Goal: Task Accomplishment & Management: Manage account settings

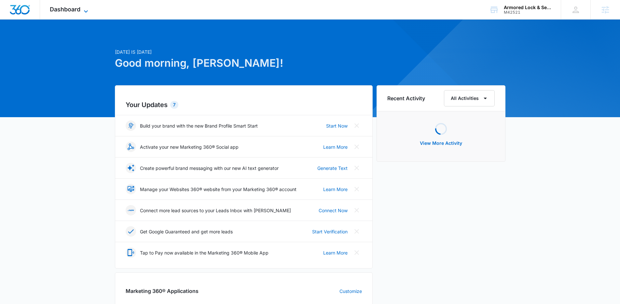
click at [64, 10] on span "Dashboard" at bounding box center [65, 9] width 31 height 7
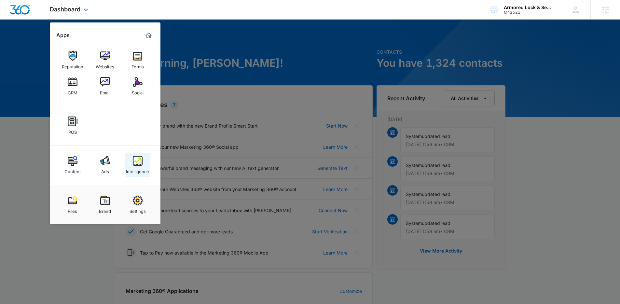
click at [138, 175] on link "Intelligence" at bounding box center [137, 165] width 25 height 25
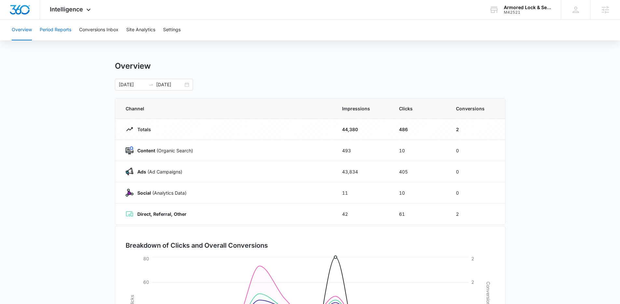
click at [68, 31] on button "Period Reports" at bounding box center [56, 30] width 32 height 21
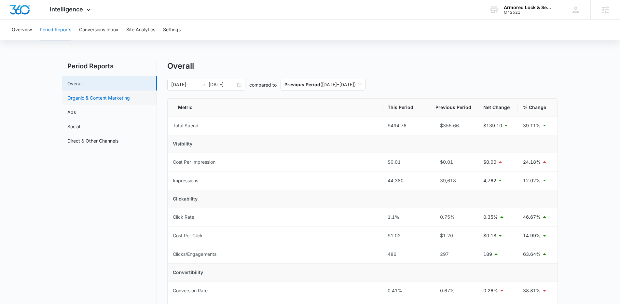
click at [103, 94] on link "Organic & Content Marketing" at bounding box center [98, 97] width 63 height 7
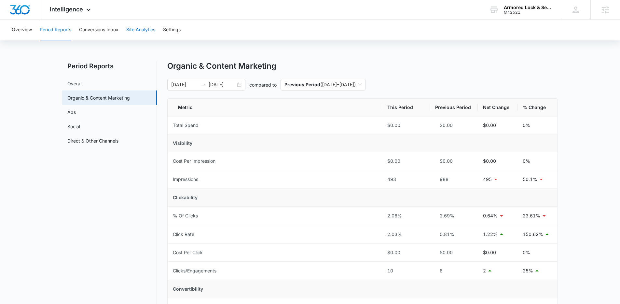
click at [141, 34] on button "Site Analytics" at bounding box center [140, 30] width 29 height 21
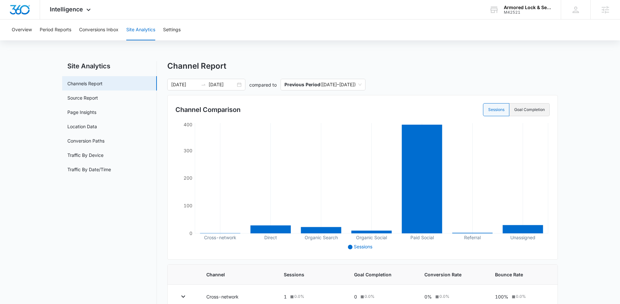
click at [534, 114] on label "Goal Completion" at bounding box center [530, 109] width 40 height 13
click at [515, 110] on input "Goal Completion" at bounding box center [514, 110] width 0 height 0
radio input "false"
radio input "true"
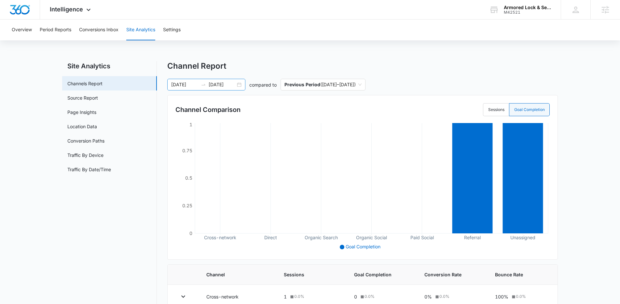
click at [245, 86] on div "09/18/2025 09/30/2025" at bounding box center [206, 85] width 78 height 12
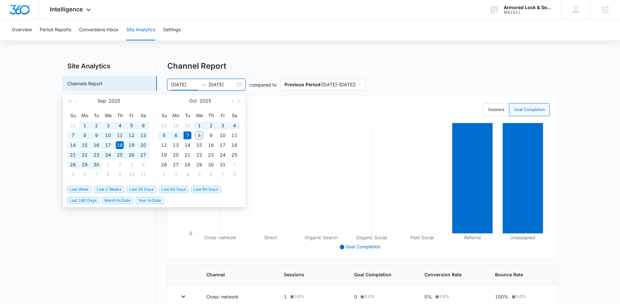
click at [161, 200] on span "Year to Date" at bounding box center [150, 200] width 28 height 7
type input "01/01/2025"
type input "10/07/2025"
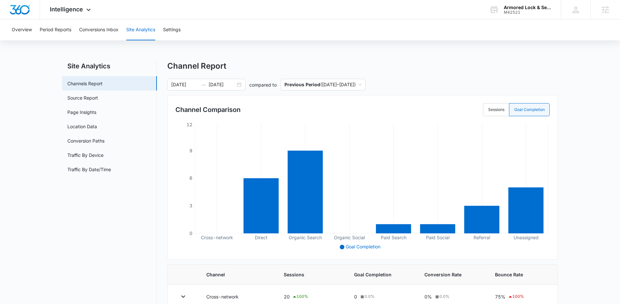
click at [136, 215] on nav "Site Analytics Channels Report Source Report Page Insights Location Data Conver…" at bounding box center [109, 269] width 95 height 417
click at [585, 188] on main "Site Analytics Channels Report Source Report Page Insights Location Data Conver…" at bounding box center [310, 273] width 620 height 424
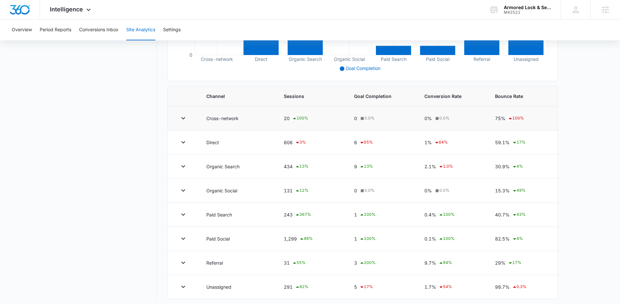
scroll to position [179, 0]
drag, startPoint x: 354, startPoint y: 168, endPoint x: 360, endPoint y: 167, distance: 6.2
click at [360, 167] on td "9 13 %" at bounding box center [382, 166] width 70 height 24
click at [360, 167] on icon at bounding box center [362, 167] width 8 height 8
click at [355, 170] on td "9 13 %" at bounding box center [382, 166] width 70 height 24
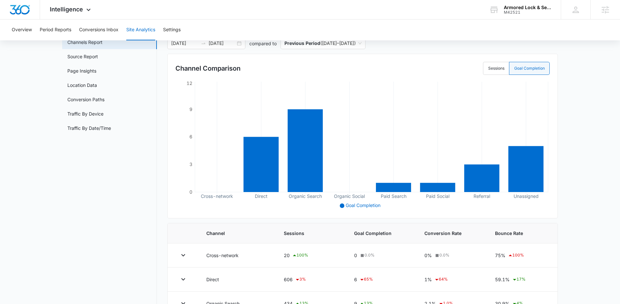
scroll to position [39, 0]
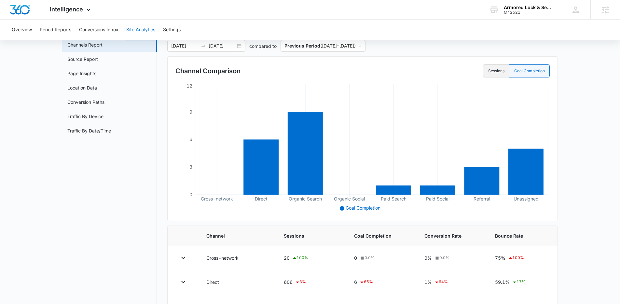
click at [499, 75] on label "Sessions" at bounding box center [496, 70] width 26 height 13
click at [488, 71] on input "Sessions" at bounding box center [488, 71] width 0 height 0
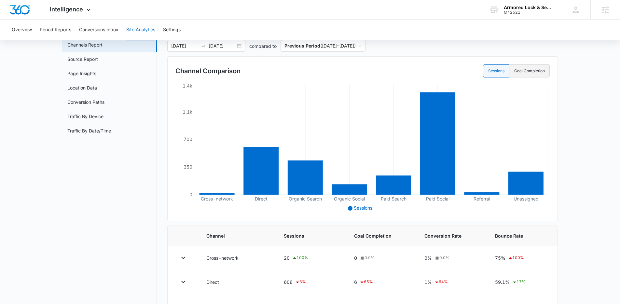
click at [522, 73] on label "Goal Completion" at bounding box center [530, 70] width 40 height 13
click at [515, 71] on input "Goal Completion" at bounding box center [514, 71] width 0 height 0
radio input "false"
radio input "true"
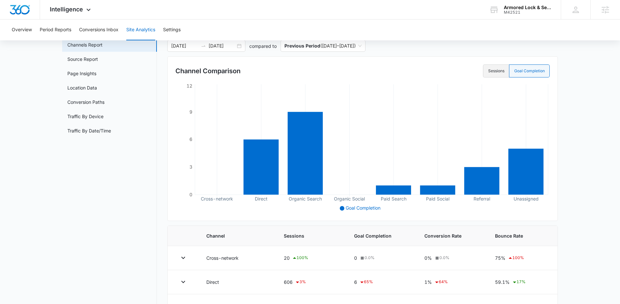
click at [502, 73] on label "Sessions" at bounding box center [496, 70] width 26 height 13
click at [488, 71] on input "Sessions" at bounding box center [488, 71] width 0 height 0
radio input "true"
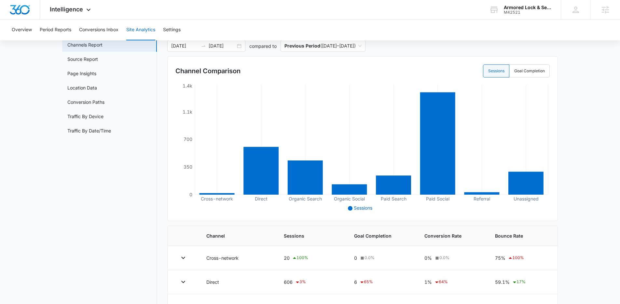
click at [404, 207] on ul "Sessions" at bounding box center [362, 208] width 373 height 7
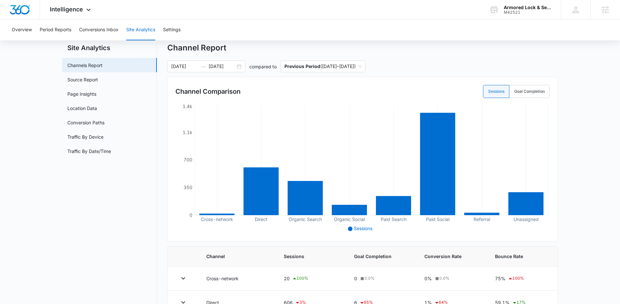
scroll to position [0, 0]
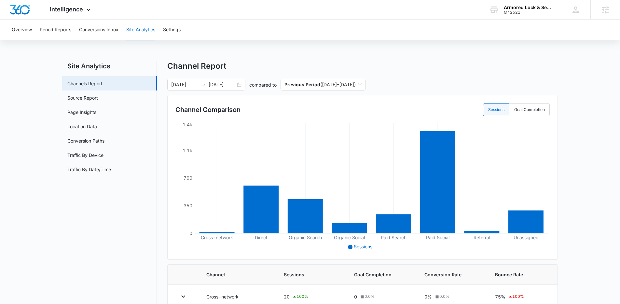
click at [582, 233] on main "Site Analytics Channels Report Source Report Page Insights Location Data Conver…" at bounding box center [310, 273] width 620 height 424
click at [76, 12] on span "Intelligence" at bounding box center [66, 9] width 33 height 7
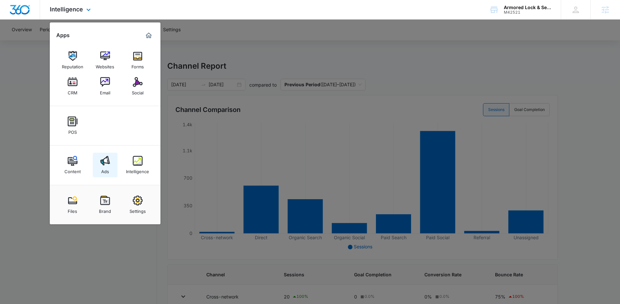
click at [109, 153] on link "Ads" at bounding box center [105, 165] width 25 height 25
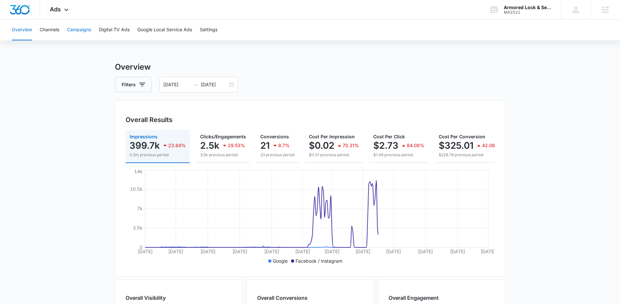
click at [79, 28] on button "Campaigns" at bounding box center [79, 30] width 24 height 21
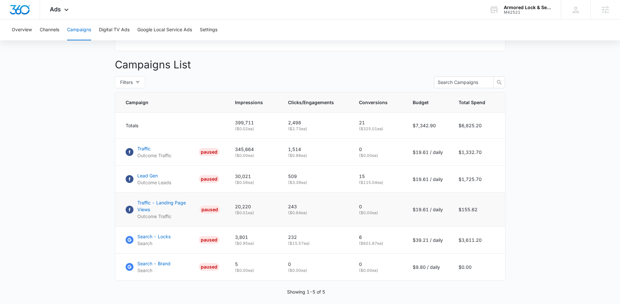
scroll to position [225, 0]
click at [158, 240] on p "Search - Locks" at bounding box center [153, 236] width 33 height 7
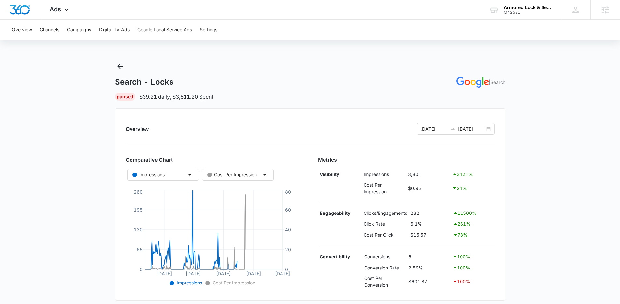
click at [80, 196] on main "Search - Locks | Search Paused $39.21 daily , $3,611.20 Spent Overview 01/01/20…" at bounding box center [310, 271] width 620 height 420
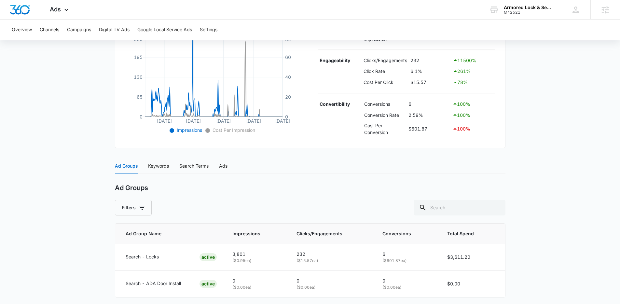
scroll to position [157, 0]
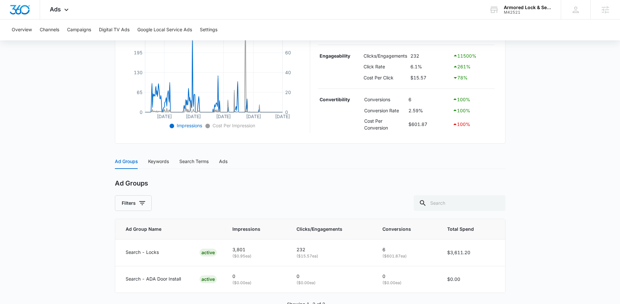
click at [576, 197] on main "Search - Locks | Search Paused $39.21 daily , $3,611.20 Spent Overview 01/01/20…" at bounding box center [310, 114] width 620 height 420
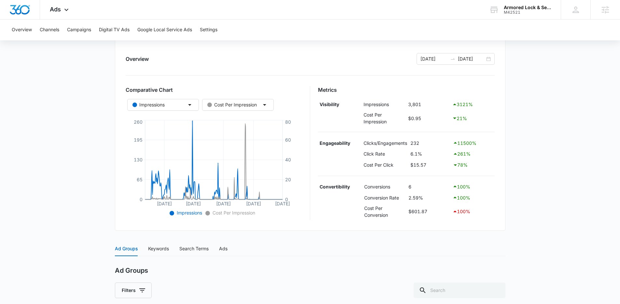
scroll to position [83, 0]
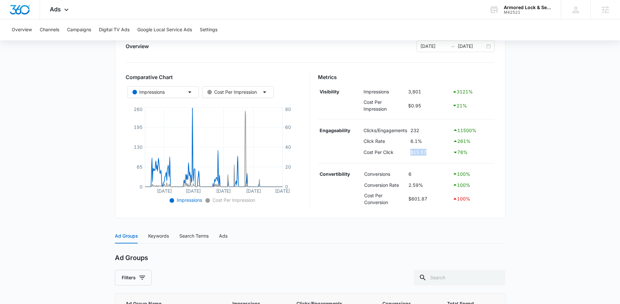
drag, startPoint x: 412, startPoint y: 152, endPoint x: 429, endPoint y: 153, distance: 16.6
click at [429, 153] on td "$15.57" at bounding box center [430, 152] width 42 height 11
click at [419, 158] on div "Metrics Visibility Impressions 3,801 3121 % Cost Per Impression $0.95 21 % Enga…" at bounding box center [406, 140] width 177 height 134
click at [524, 7] on div "Armored Lock & Security, LLC" at bounding box center [528, 7] width 48 height 5
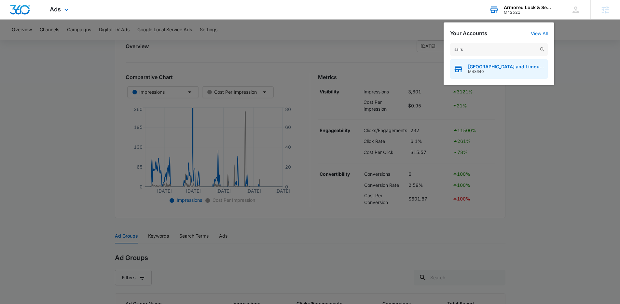
type input "sal's"
click at [499, 72] on span "M48640" at bounding box center [506, 71] width 77 height 5
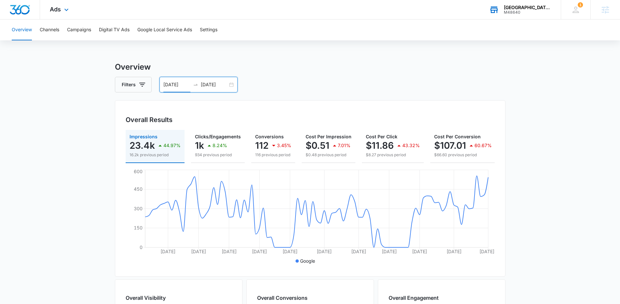
click at [190, 82] on input "07/01/2025" at bounding box center [176, 84] width 27 height 7
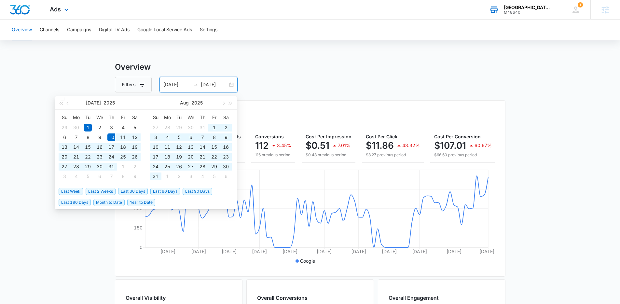
click at [203, 192] on span "Last 90 Days" at bounding box center [198, 191] width 30 height 7
type input "07/10/2025"
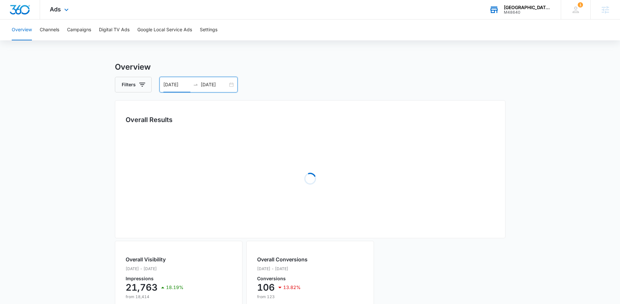
click at [213, 82] on input "[DATE]" at bounding box center [214, 84] width 27 height 7
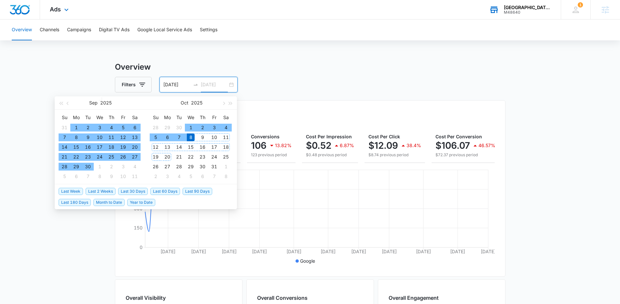
type input "[DATE]"
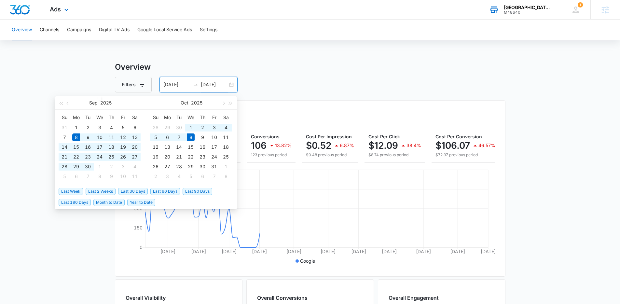
click at [139, 189] on span "Last 30 Days" at bounding box center [133, 191] width 30 height 7
type input "[DATE]"
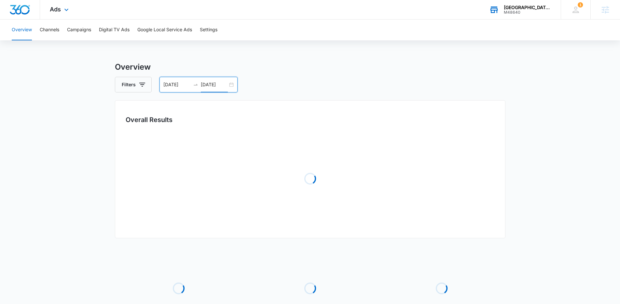
click at [54, 223] on main "Overview Filters 09/08/2025 10/08/2025 Overall Results Loading Loading Loading …" at bounding box center [310, 211] width 620 height 300
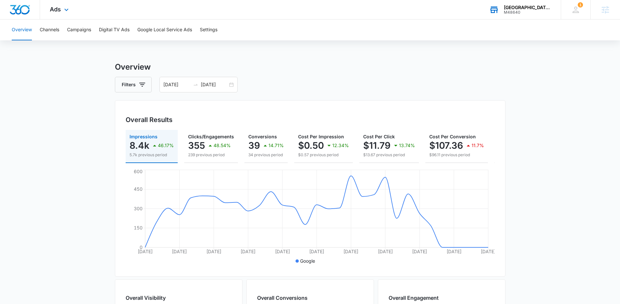
click at [100, 181] on main "Overview Filters 09/08/2025 10/08/2025 Overall Results Impressions 8.4k 46.17% …" at bounding box center [310, 295] width 620 height 468
click at [65, 15] on div "Ads Apps Reputation Websites Forms CRM Email Social Payments POS Content Ads In…" at bounding box center [60, 9] width 40 height 19
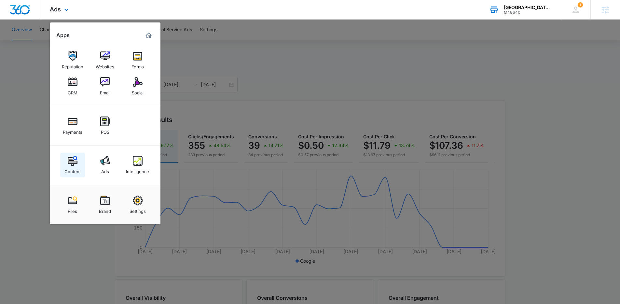
click at [82, 168] on link "Content" at bounding box center [72, 165] width 25 height 25
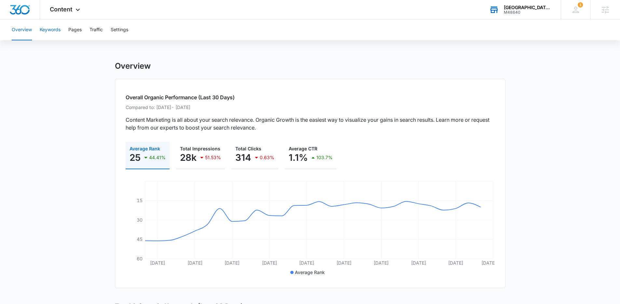
click at [58, 29] on button "Keywords" at bounding box center [50, 30] width 21 height 21
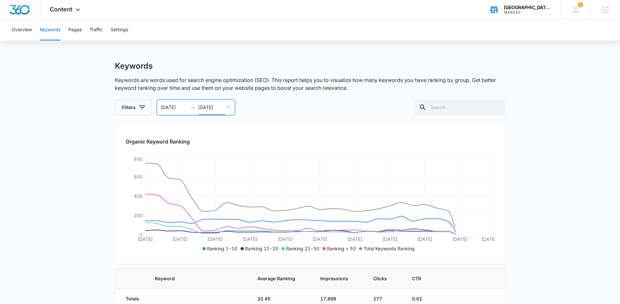
click at [216, 110] on input "[DATE]" at bounding box center [211, 107] width 27 height 7
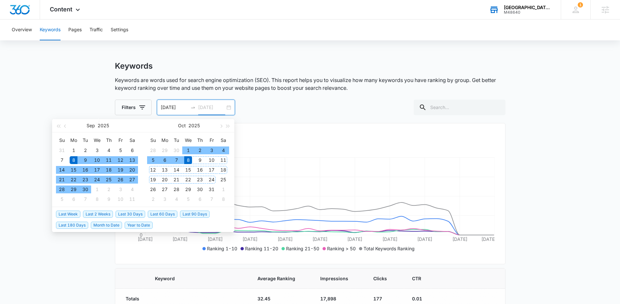
type input "[DATE]"
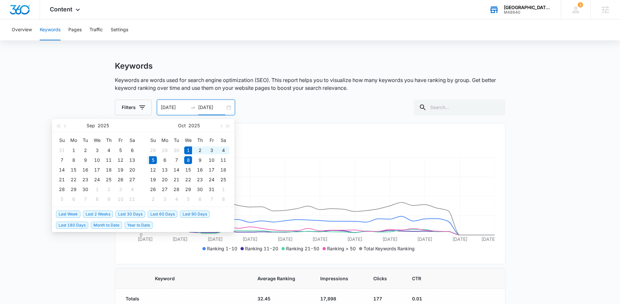
click at [110, 226] on span "Month to Date" at bounding box center [106, 225] width 31 height 7
type input "10/01/2025"
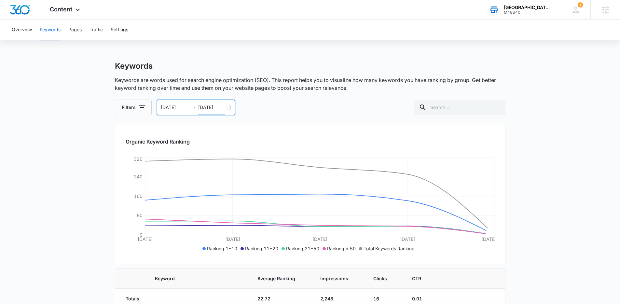
click at [214, 108] on input "10/05/2025" at bounding box center [211, 107] width 27 height 7
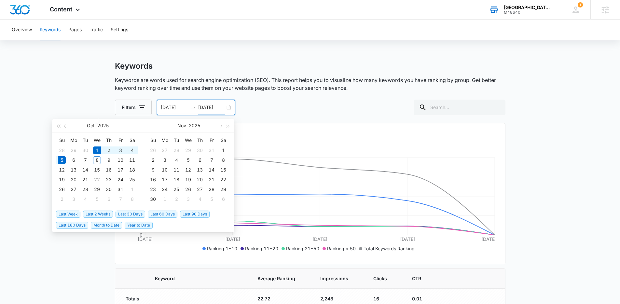
type input "10/05/2025"
click at [203, 215] on span "Last 90 Days" at bounding box center [195, 214] width 30 height 7
type input "07/07/2025"
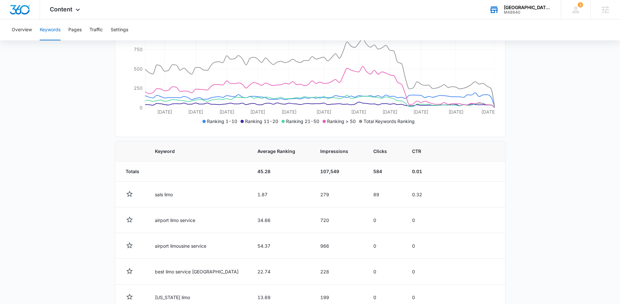
scroll to position [128, 0]
click at [63, 6] on span "Content" at bounding box center [61, 9] width 22 height 7
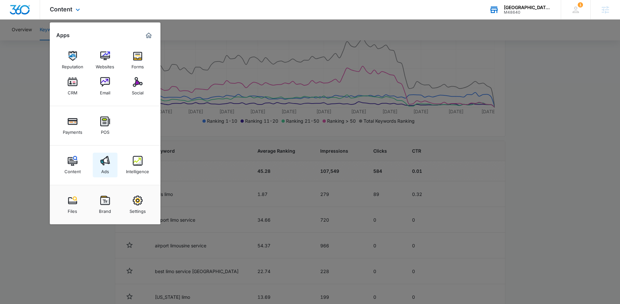
click at [102, 162] on img at bounding box center [105, 161] width 10 height 10
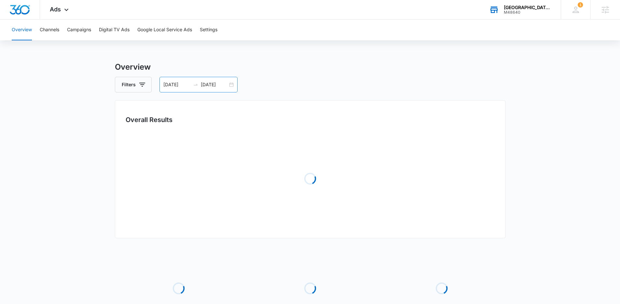
click at [173, 86] on input "07/07/2025" at bounding box center [176, 84] width 27 height 7
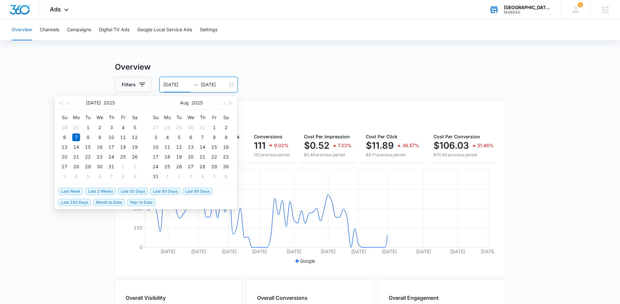
click at [140, 190] on span "Last 30 Days" at bounding box center [133, 191] width 30 height 7
type input "[DATE]"
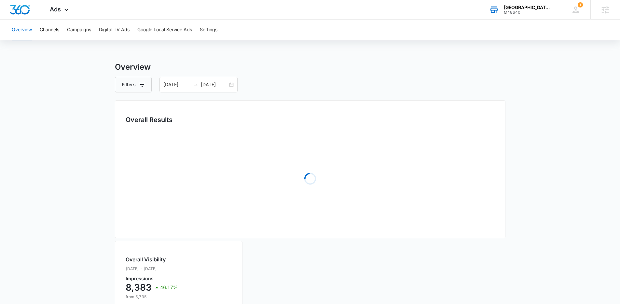
click at [66, 199] on main "Overview Filters 09/08/2025 10/08/2025 Overall Results Loading Overall Visibili…" at bounding box center [310, 275] width 620 height 429
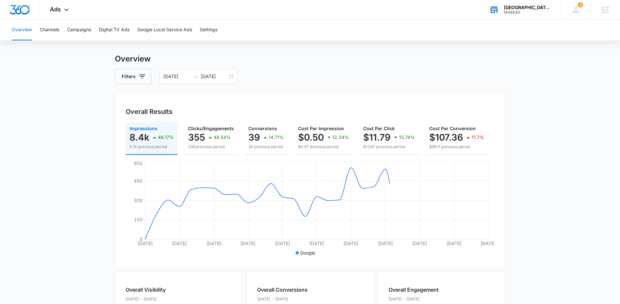
scroll to position [10, 0]
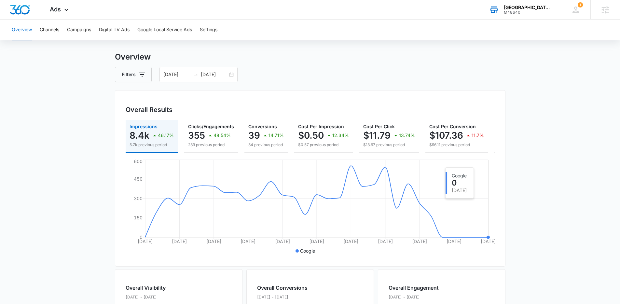
click at [509, 178] on main "Overview Filters 09/08/2025 10/08/2025 Overall Results Impressions 8.4k 46.17% …" at bounding box center [310, 285] width 620 height 468
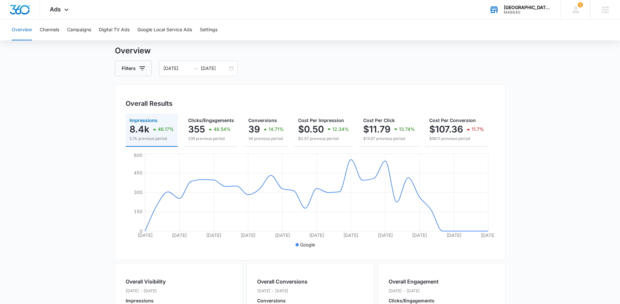
scroll to position [0, 0]
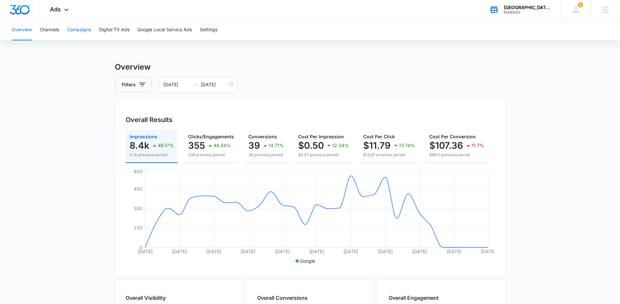
click at [90, 36] on button "Campaigns" at bounding box center [79, 30] width 24 height 21
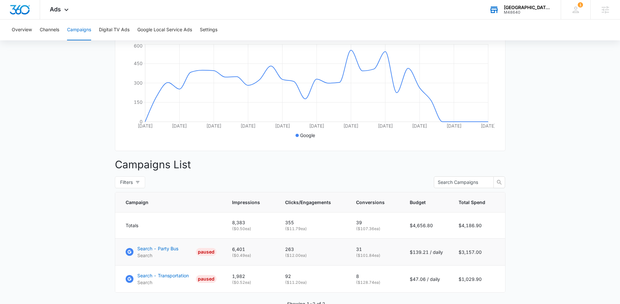
scroll to position [132, 0]
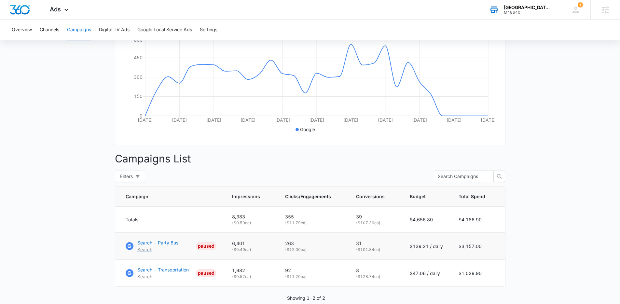
click at [172, 246] on p "Search - Party Bus" at bounding box center [157, 242] width 41 height 7
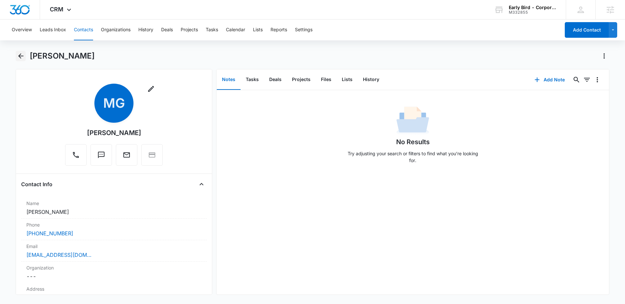
click at [20, 57] on icon "Back" at bounding box center [20, 55] width 5 height 5
click at [298, 145] on div "No Results Try adjusting your search or filters to find what you’re looking for." at bounding box center [413, 137] width 393 height 64
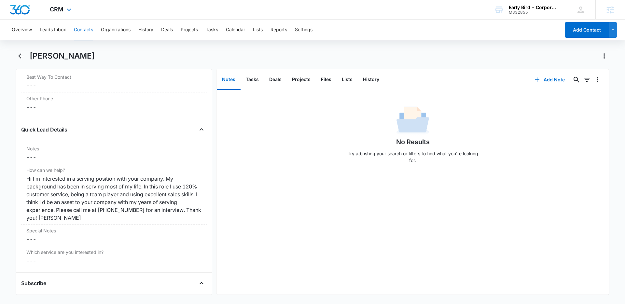
scroll to position [496, 0]
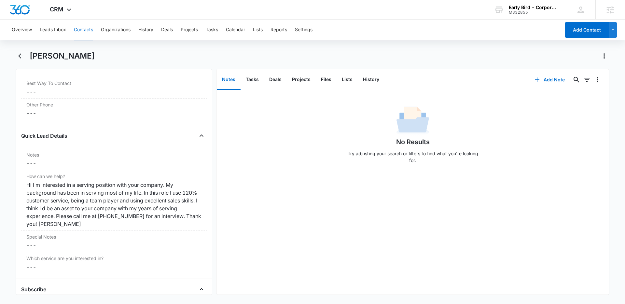
click at [87, 30] on button "Contacts" at bounding box center [83, 30] width 19 height 21
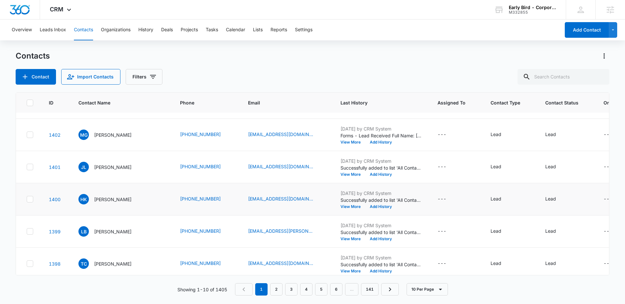
scroll to position [165, 0]
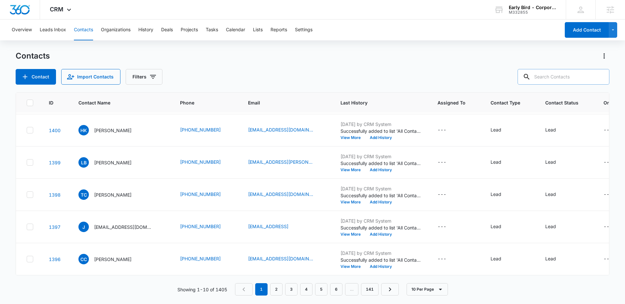
click at [577, 74] on input "text" at bounding box center [564, 77] width 92 height 16
type input "brent"
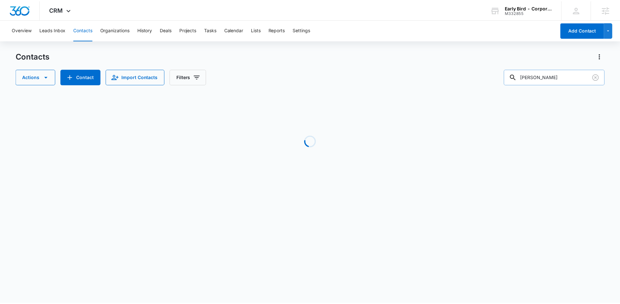
scroll to position [0, 0]
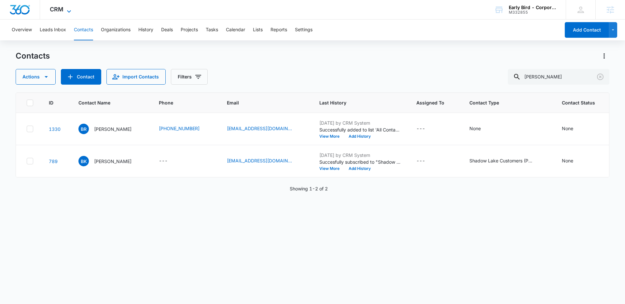
click at [62, 8] on span "CRM" at bounding box center [57, 9] width 14 height 7
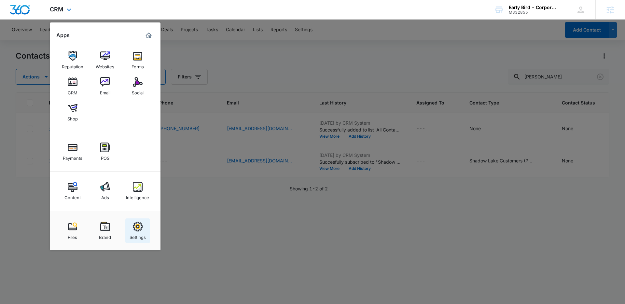
click at [146, 228] on link "Settings" at bounding box center [137, 231] width 25 height 25
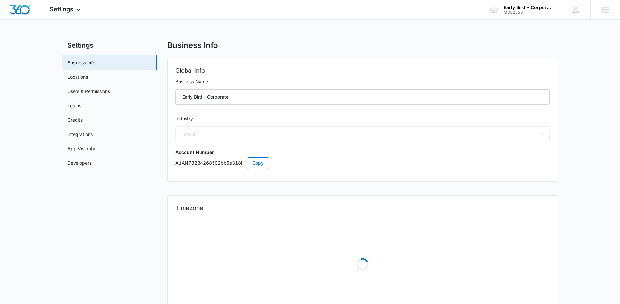
select select "11"
select select "US"
select select "America/Denver"
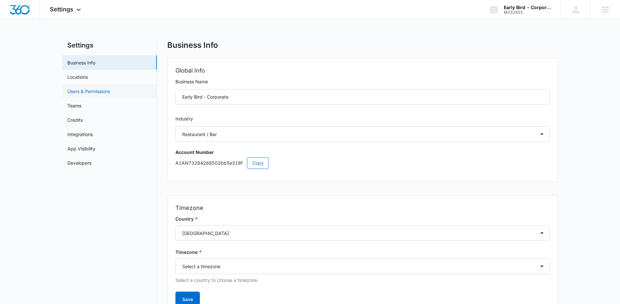
click at [107, 92] on link "Users & Permissions" at bounding box center [88, 91] width 43 height 7
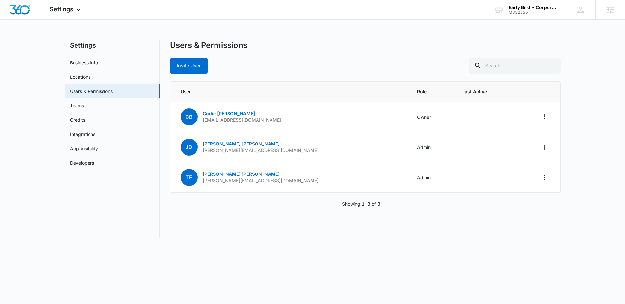
click at [211, 231] on div "Users & Permissions Invite User User Role Last Active CB Codie Burrow Codie@ear…" at bounding box center [365, 139] width 391 height 198
click at [193, 71] on button "Invite User" at bounding box center [189, 66] width 38 height 16
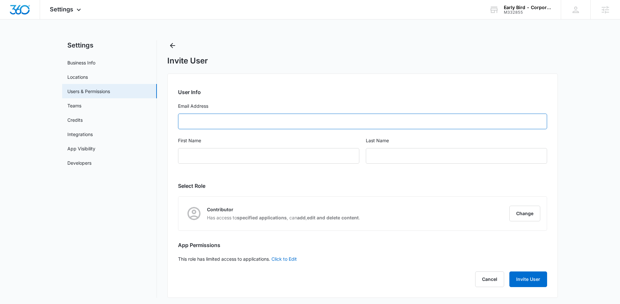
click at [263, 126] on input "Email Address" at bounding box center [362, 122] width 369 height 16
type input "kendall@earlybirdbrunch.com"
type input "Kendall"
type input "Owen"
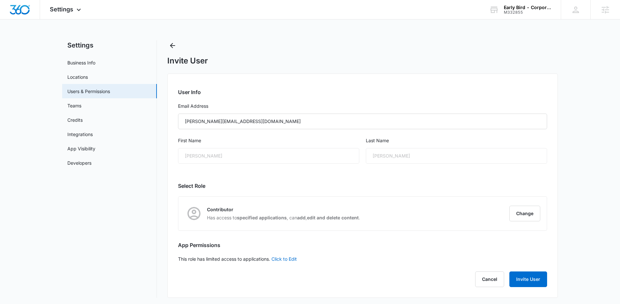
click at [256, 160] on div "Kendall" at bounding box center [268, 156] width 181 height 16
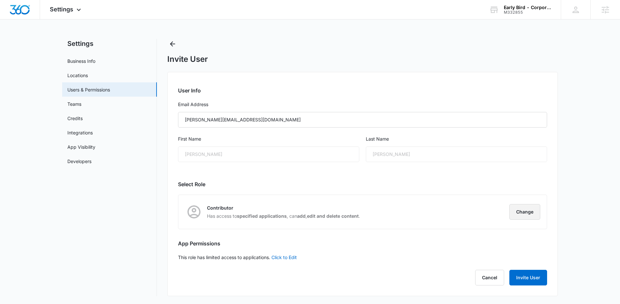
click at [524, 218] on button "Change" at bounding box center [525, 212] width 31 height 16
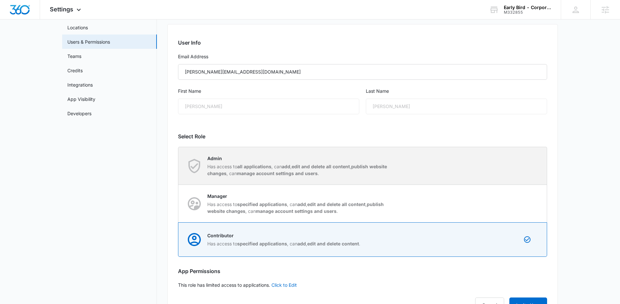
scroll to position [54, 0]
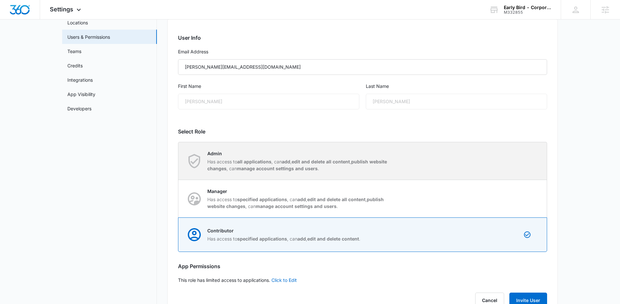
click at [313, 173] on div "Admin Has access to all applications , can add , edit and delete all content , …" at bounding box center [363, 160] width 368 height 37
click at [179, 161] on input "Admin Has access to all applications , can add , edit and delete all content , …" at bounding box center [178, 161] width 0 height 0
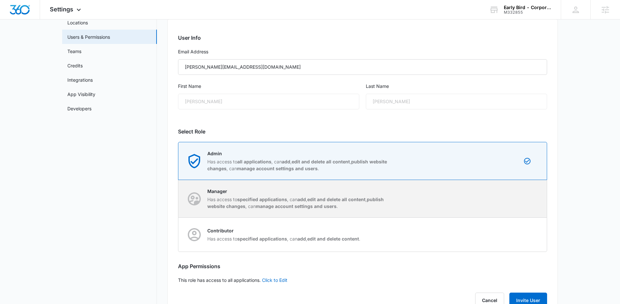
click at [456, 187] on div "Manager Has access to specified applications , can add , edit and delete all co…" at bounding box center [363, 198] width 368 height 37
click at [179, 199] on input "Manager Has access to specified applications , can add , edit and delete all co…" at bounding box center [178, 199] width 0 height 0
radio input "false"
radio input "true"
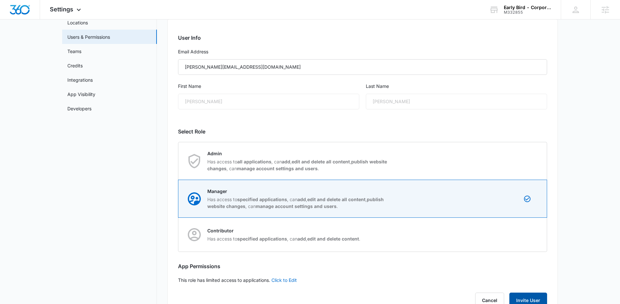
click at [528, 296] on button "Invite User" at bounding box center [529, 301] width 38 height 16
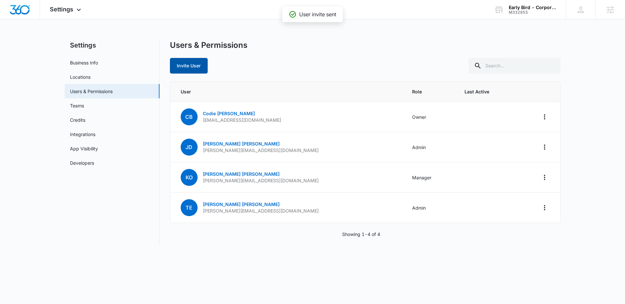
click at [194, 68] on button "Invite User" at bounding box center [189, 66] width 38 height 16
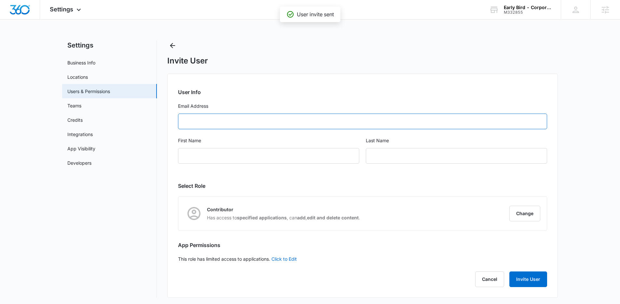
click at [215, 123] on input "Email Address" at bounding box center [362, 122] width 369 height 16
type input "t"
type input "g"
type input "t"
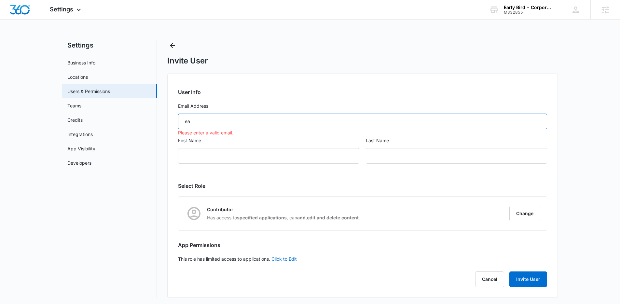
type input "e"
click at [171, 43] on icon "Back" at bounding box center [173, 46] width 8 height 8
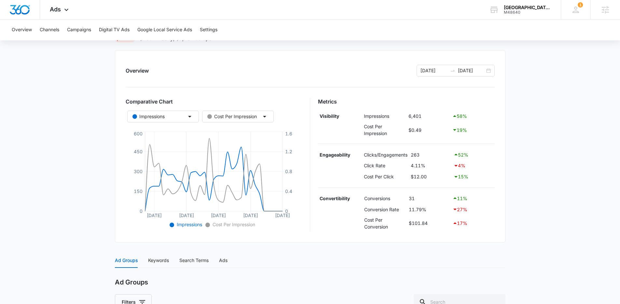
scroll to position [59, 0]
drag, startPoint x: 465, startPoint y: 199, endPoint x: 452, endPoint y: 199, distance: 12.7
click at [453, 199] on div "11 %" at bounding box center [473, 198] width 40 height 8
drag, startPoint x: 467, startPoint y: 158, endPoint x: 454, endPoint y: 158, distance: 13.4
click at [454, 158] on td "52 %" at bounding box center [473, 154] width 43 height 11
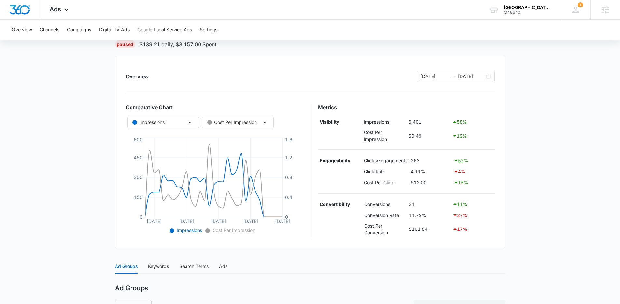
scroll to position [52, 0]
drag, startPoint x: 363, startPoint y: 216, endPoint x: 410, endPoint y: 215, distance: 46.2
click at [410, 215] on tr "Conversion Rate 11.79% 27 %" at bounding box center [406, 215] width 177 height 11
click at [405, 217] on td "Conversion Rate" at bounding box center [385, 215] width 44 height 11
click at [69, 88] on main "Search - Party Bus | Search Paused $139.21 daily , $3,157.00 Spent Overview [DA…" at bounding box center [310, 205] width 620 height 393
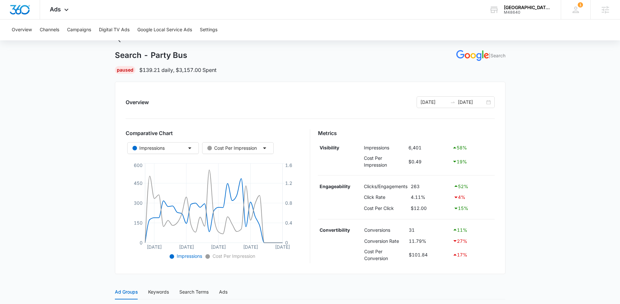
scroll to position [17, 0]
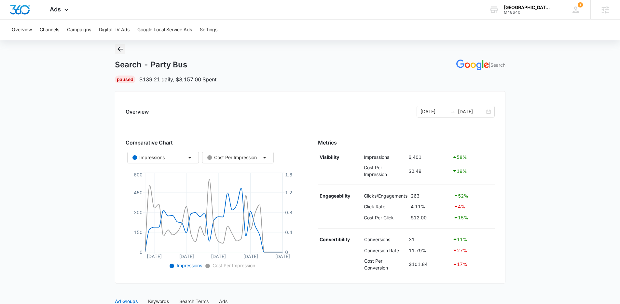
click at [123, 49] on icon "Back" at bounding box center [120, 49] width 8 height 8
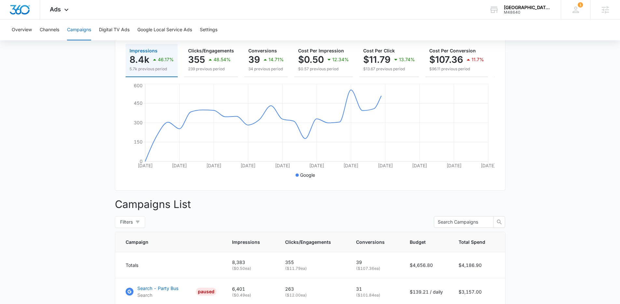
scroll to position [165, 0]
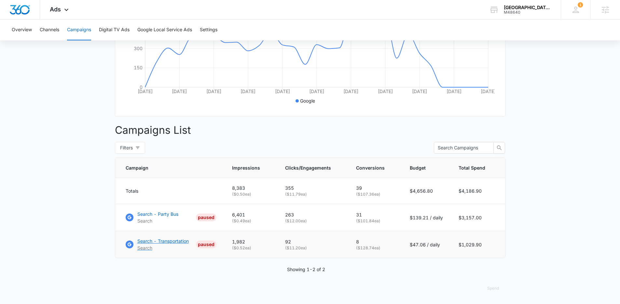
click at [170, 241] on p "Search - Transportation" at bounding box center [162, 241] width 51 height 7
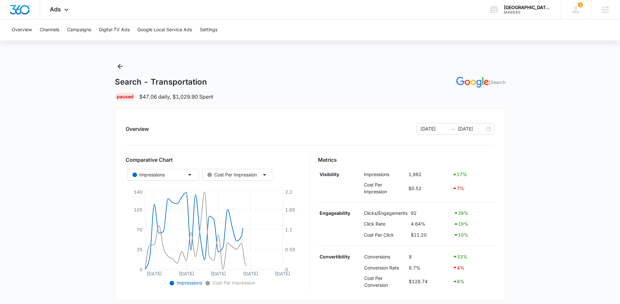
click at [545, 213] on main "Search - Transportation | Search Paused $47.06 daily , $1,029.90 Spent Overview…" at bounding box center [310, 271] width 620 height 420
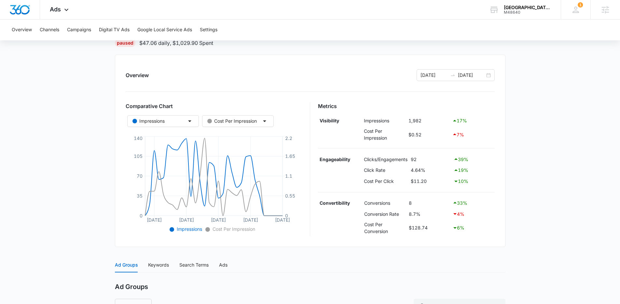
scroll to position [81, 0]
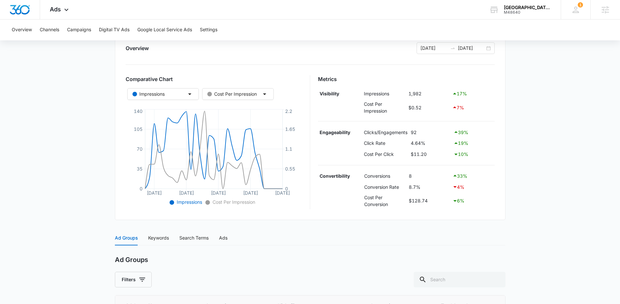
click at [545, 213] on main "Search - Transportation | Search Paused $47.06 daily , $1,029.90 Spent Overview…" at bounding box center [310, 190] width 620 height 420
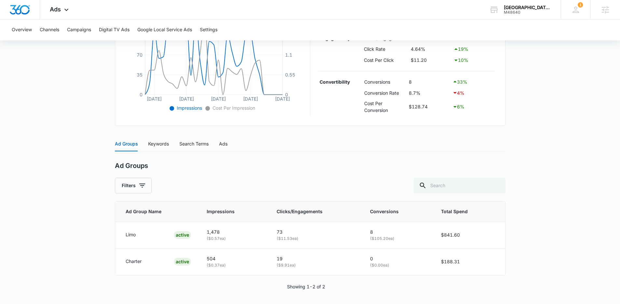
scroll to position [177, 0]
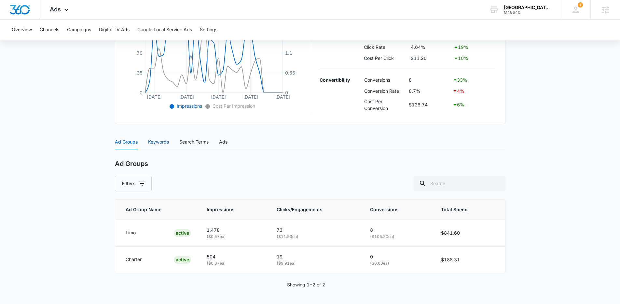
click at [168, 145] on div "Keywords" at bounding box center [158, 141] width 21 height 7
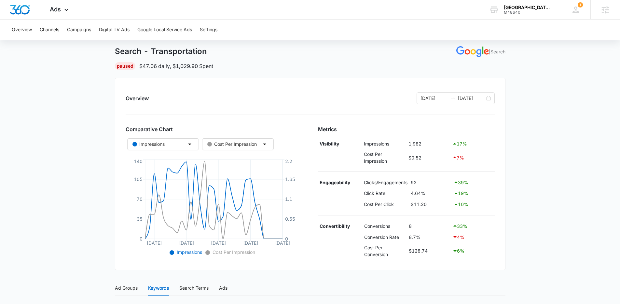
scroll to position [30, 0]
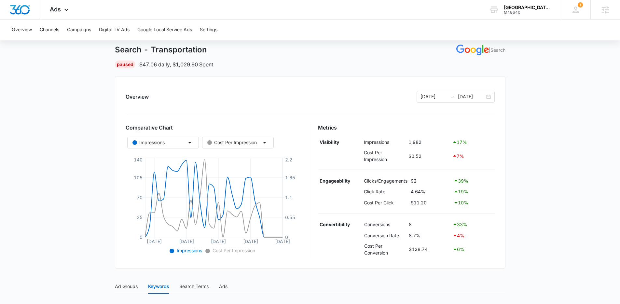
scroll to position [33, 0]
drag, startPoint x: 466, startPoint y: 224, endPoint x: 477, endPoint y: 224, distance: 11.4
click at [477, 224] on div "33 %" at bounding box center [473, 224] width 40 height 8
click at [473, 182] on div "39 %" at bounding box center [473, 180] width 39 height 8
click at [523, 200] on main "Search - Transportation | Search Paused $47.06 daily , $1,029.90 Spent Overview…" at bounding box center [310, 308] width 620 height 560
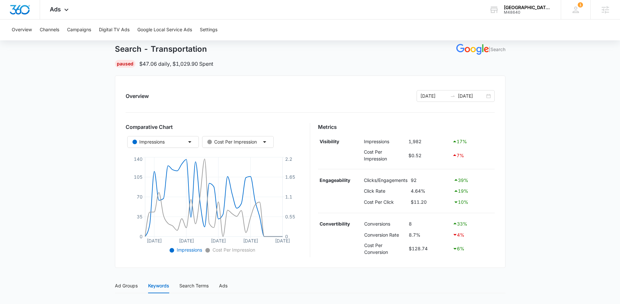
drag, startPoint x: 461, startPoint y: 236, endPoint x: 466, endPoint y: 237, distance: 5.5
click at [466, 237] on div "4 %" at bounding box center [473, 235] width 40 height 8
drag, startPoint x: 466, startPoint y: 237, endPoint x: 456, endPoint y: 236, distance: 10.1
click at [456, 236] on div "4 %" at bounding box center [473, 235] width 40 height 8
click at [460, 237] on div "4 %" at bounding box center [473, 235] width 40 height 8
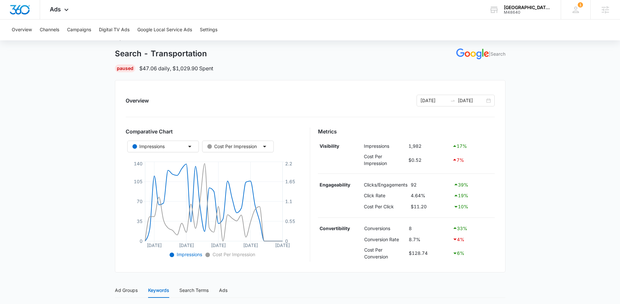
scroll to position [27, 0]
click at [452, 230] on tr "Convertibility Conversions 8 33 %" at bounding box center [406, 229] width 177 height 11
click at [436, 227] on td "8" at bounding box center [429, 229] width 44 height 11
click at [424, 242] on td "8.7%" at bounding box center [429, 240] width 44 height 11
click at [433, 241] on td "8.7%" at bounding box center [429, 240] width 44 height 11
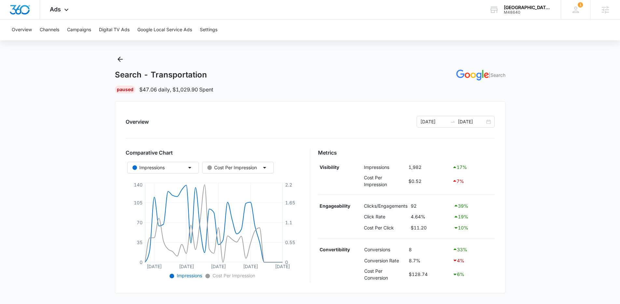
scroll to position [0, 0]
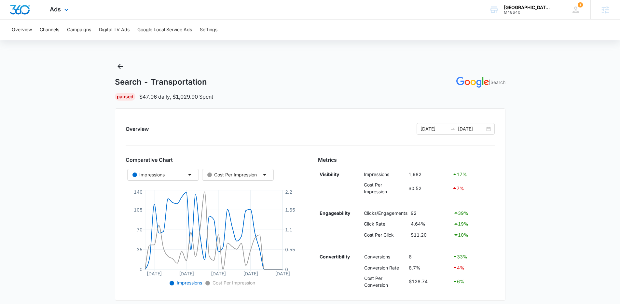
click at [61, 11] on div "Ads Apps Reputation Websites Forms CRM Email Social Payments POS Content Ads In…" at bounding box center [60, 9] width 40 height 19
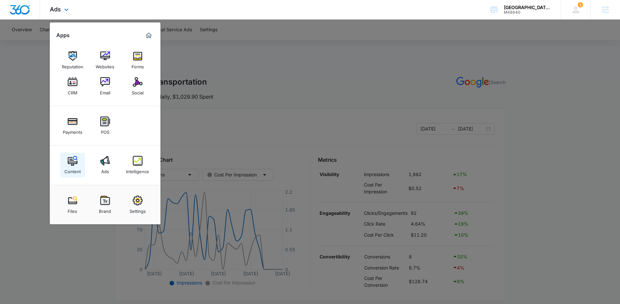
click at [76, 162] on img at bounding box center [73, 161] width 10 height 10
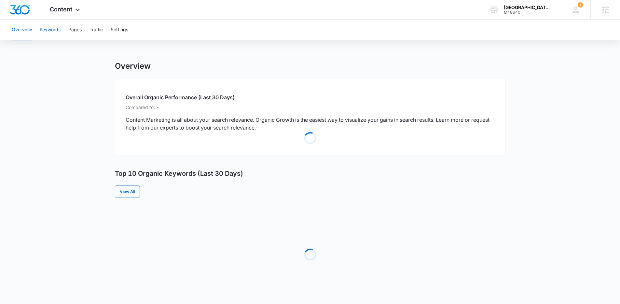
click at [58, 29] on button "Keywords" at bounding box center [50, 30] width 21 height 21
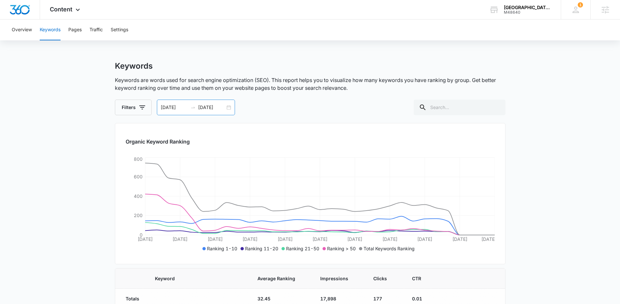
click at [205, 106] on input "10/08/2025" at bounding box center [211, 107] width 27 height 7
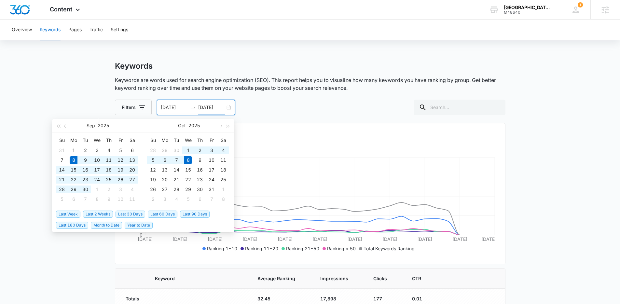
type input "10/08/2025"
click at [67, 224] on span "Last 180 Days" at bounding box center [72, 225] width 32 height 7
type input "[DATE]"
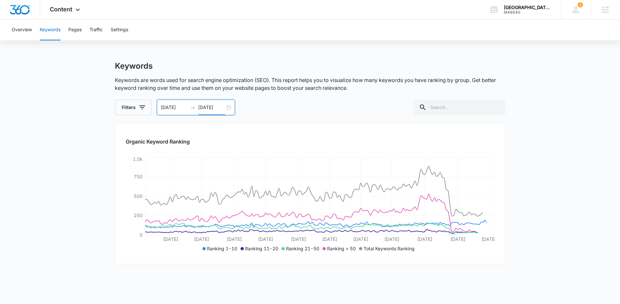
click at [533, 189] on main "Keywords Keywords are words used for search engine optimization (SEO). This rep…" at bounding box center [310, 217] width 620 height 313
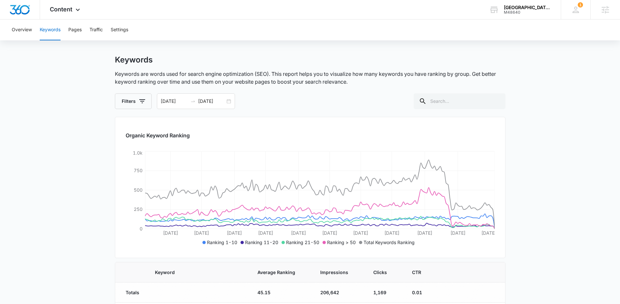
scroll to position [13, 0]
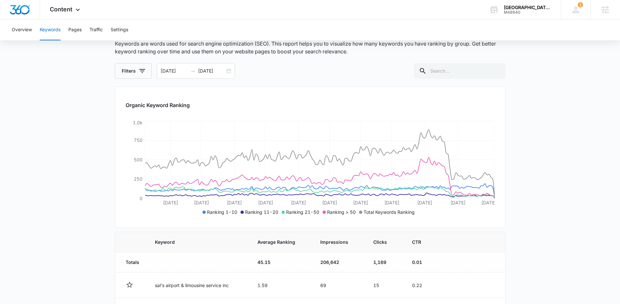
scroll to position [36, 0]
click at [548, 160] on main "Keywords Keywords are words used for search engine optimization (SEO). This rep…" at bounding box center [310, 296] width 620 height 542
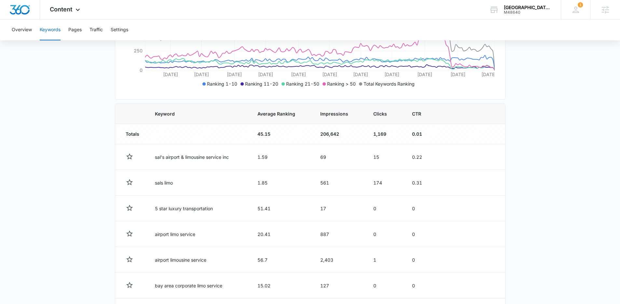
scroll to position [168, 0]
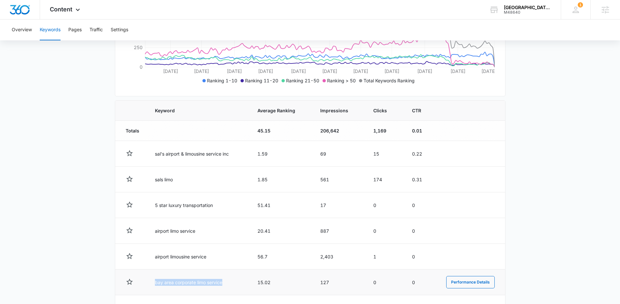
drag, startPoint x: 153, startPoint y: 284, endPoint x: 234, endPoint y: 284, distance: 81.1
click at [234, 284] on td "bay area corporate limo service" at bounding box center [198, 283] width 103 height 26
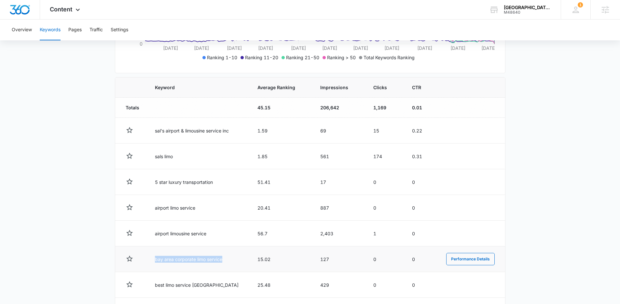
scroll to position [190, 0]
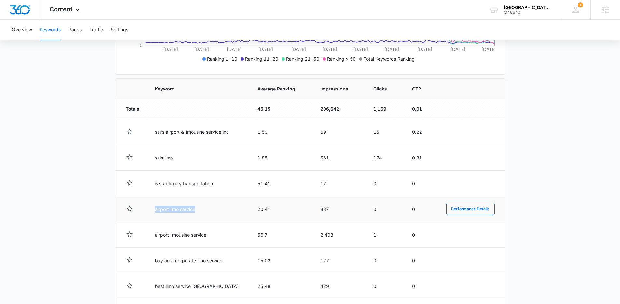
drag, startPoint x: 154, startPoint y: 210, endPoint x: 206, endPoint y: 210, distance: 52.1
click at [206, 210] on td "airport limo service" at bounding box center [198, 209] width 103 height 26
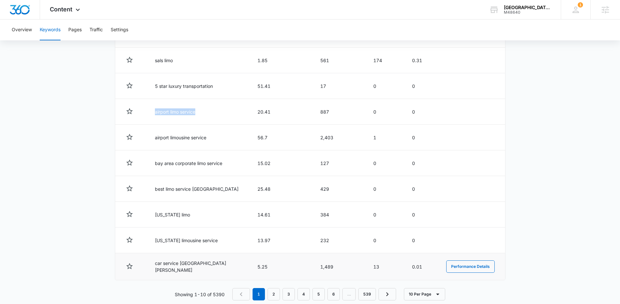
scroll to position [287, 0]
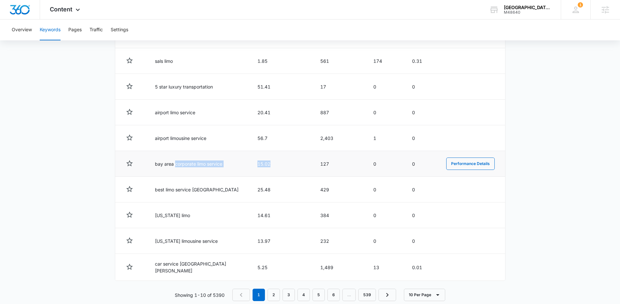
drag, startPoint x: 242, startPoint y: 169, endPoint x: 247, endPoint y: 168, distance: 4.9
click at [247, 168] on tr "bay area corporate limo service 15.02 127 0 0 Performance Details" at bounding box center [310, 164] width 390 height 26
click at [214, 164] on td "bay area corporate limo service" at bounding box center [198, 164] width 103 height 26
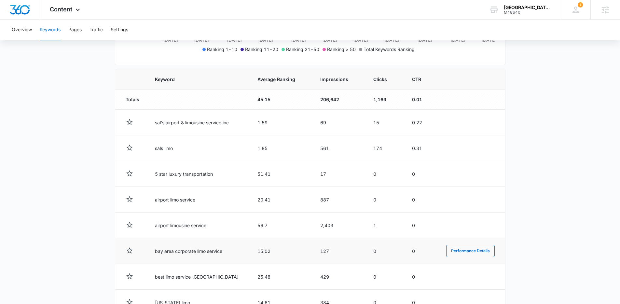
scroll to position [199, 0]
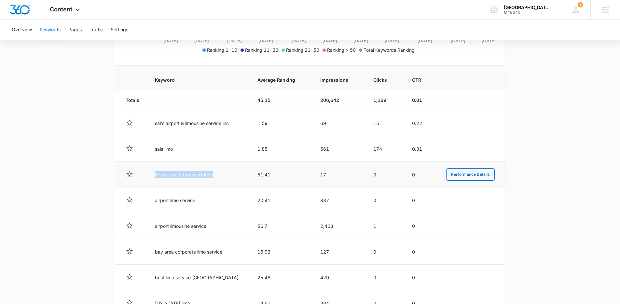
drag, startPoint x: 154, startPoint y: 176, endPoint x: 217, endPoint y: 173, distance: 62.3
click at [217, 173] on td "5 star luxury transportation" at bounding box center [198, 175] width 103 height 26
click at [161, 180] on td "5 star luxury transportation" at bounding box center [198, 175] width 103 height 26
drag, startPoint x: 155, startPoint y: 176, endPoint x: 214, endPoint y: 176, distance: 58.3
click at [214, 176] on td "5 star luxury transportation" at bounding box center [198, 175] width 103 height 26
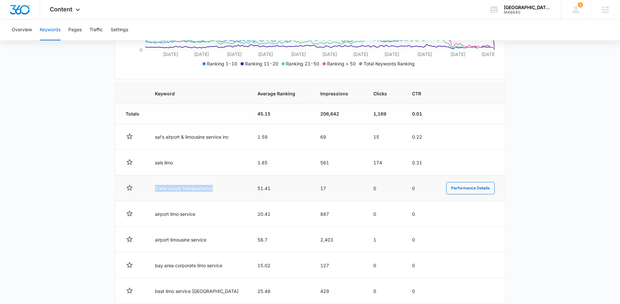
scroll to position [184, 0]
click at [220, 189] on td "5 star luxury transportation" at bounding box center [198, 189] width 103 height 26
click at [71, 190] on main "Keywords Keywords are words used for search engine optimization (SEO). This rep…" at bounding box center [310, 148] width 620 height 542
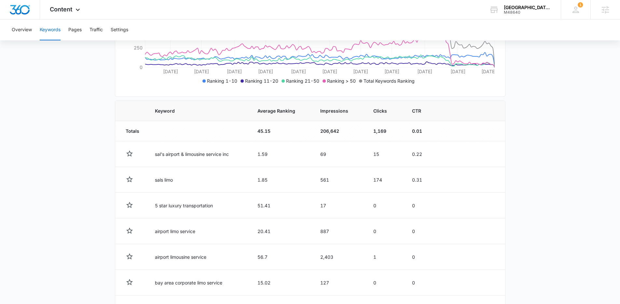
scroll to position [169, 0]
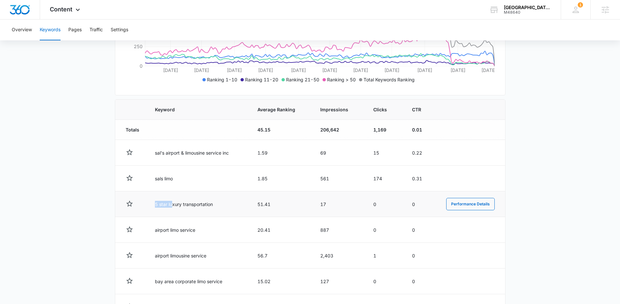
drag, startPoint x: 155, startPoint y: 205, endPoint x: 173, endPoint y: 204, distance: 18.0
click at [173, 204] on td "5 star luxury transportation" at bounding box center [198, 204] width 103 height 26
click at [175, 213] on td "5 star luxury transportation" at bounding box center [198, 204] width 103 height 26
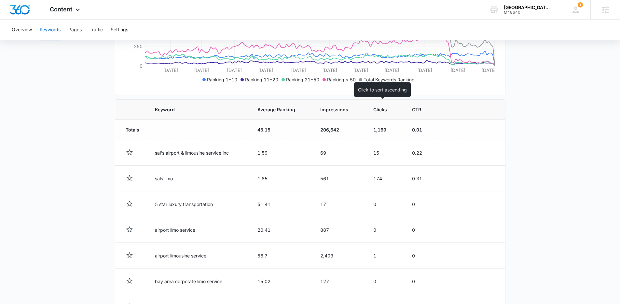
click at [378, 113] on th "Clicks" at bounding box center [385, 110] width 39 height 20
click at [395, 108] on icon at bounding box center [393, 109] width 7 height 7
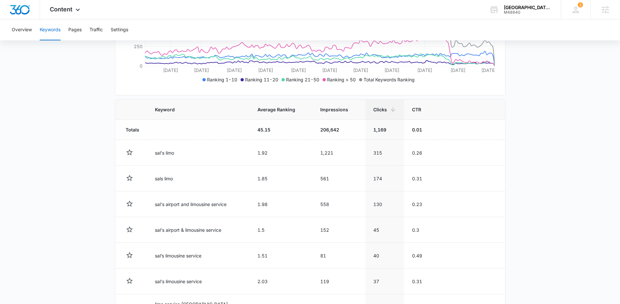
click at [561, 231] on main "Keywords Keywords are words used for search engine optimization (SEO). This rep…" at bounding box center [310, 164] width 620 height 544
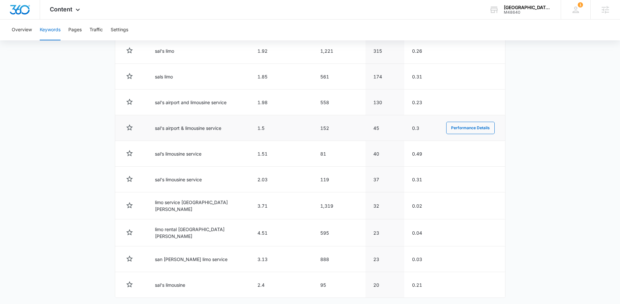
scroll to position [281, 0]
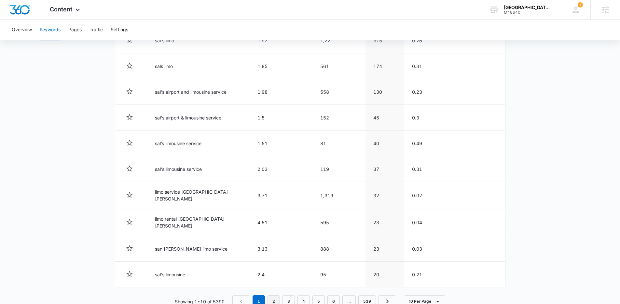
click at [271, 295] on link "2" at bounding box center [274, 301] width 12 height 12
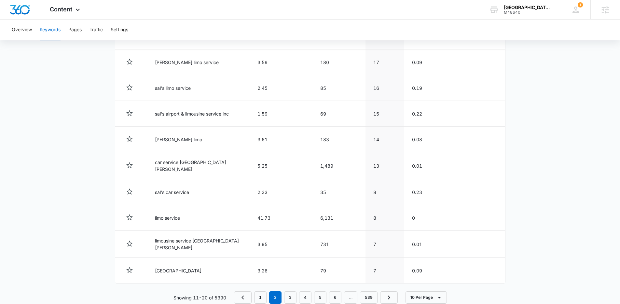
scroll to position [298, 0]
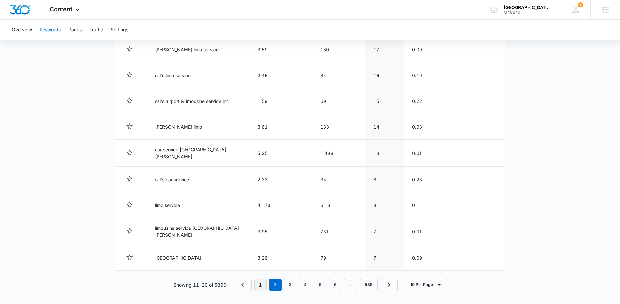
click at [264, 279] on link "1" at bounding box center [260, 285] width 12 height 12
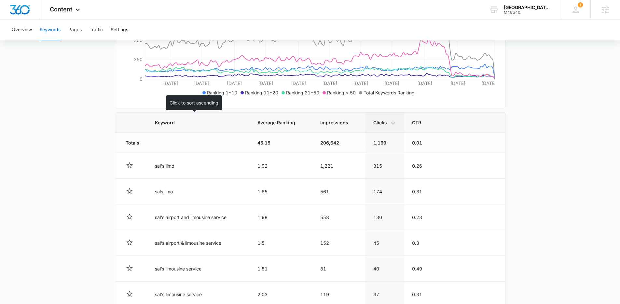
click at [174, 124] on span "Keyword" at bounding box center [194, 122] width 78 height 7
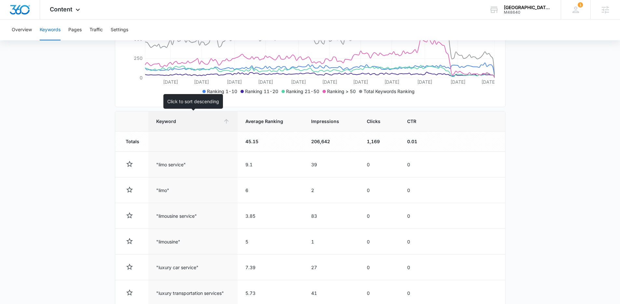
click at [232, 118] on th "Keyword" at bounding box center [193, 121] width 89 height 20
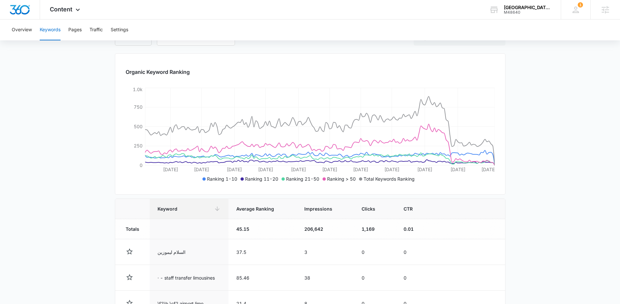
scroll to position [157, 0]
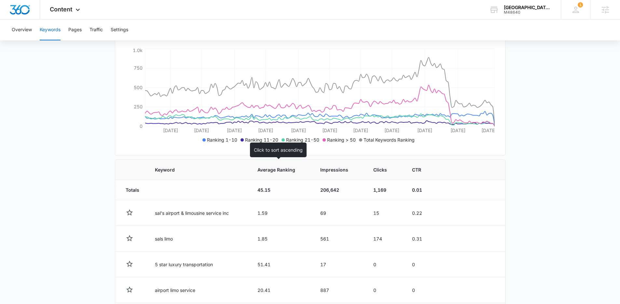
scroll to position [108, 0]
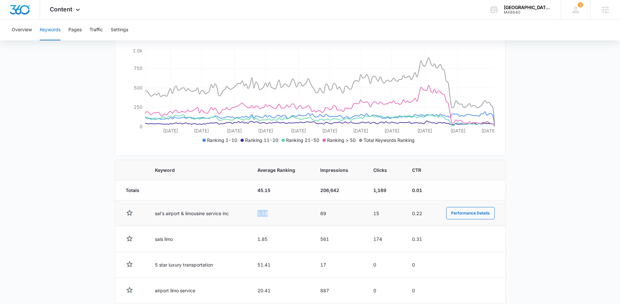
drag, startPoint x: 263, startPoint y: 214, endPoint x: 254, endPoint y: 215, distance: 9.5
click at [254, 215] on td "1.59" at bounding box center [281, 214] width 63 height 26
click at [512, 187] on main "Keywords Keywords are words used for search engine optimization (SEO). This rep…" at bounding box center [310, 224] width 620 height 542
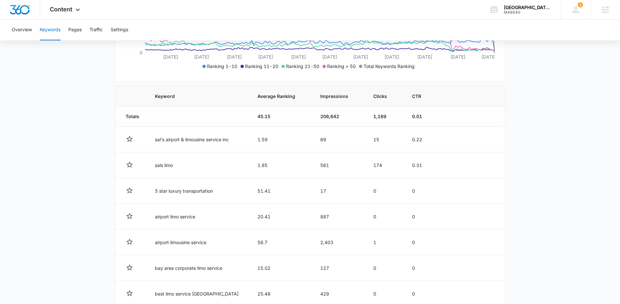
scroll to position [188, 0]
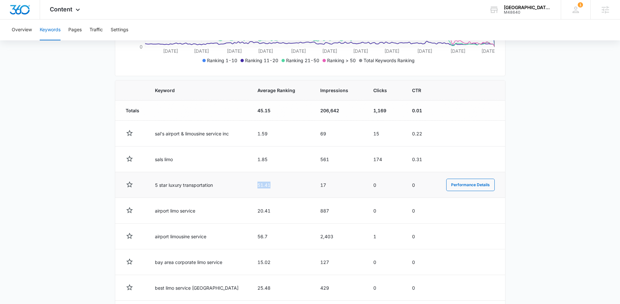
drag, startPoint x: 256, startPoint y: 187, endPoint x: 281, endPoint y: 187, distance: 25.4
click at [281, 187] on td "51.41" at bounding box center [281, 185] width 63 height 26
click at [280, 181] on td "51.41" at bounding box center [281, 185] width 63 height 26
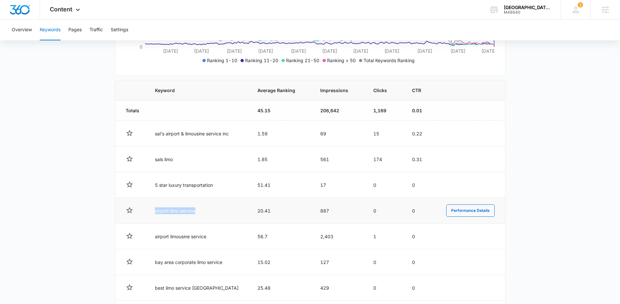
drag, startPoint x: 163, startPoint y: 212, endPoint x: 224, endPoint y: 214, distance: 60.9
click at [224, 214] on td "airport limo service" at bounding box center [198, 211] width 103 height 26
click at [206, 215] on td "airport limo service" at bounding box center [198, 211] width 103 height 26
drag, startPoint x: 318, startPoint y: 213, endPoint x: 328, endPoint y: 213, distance: 9.1
click at [328, 213] on td "887" at bounding box center [339, 211] width 53 height 26
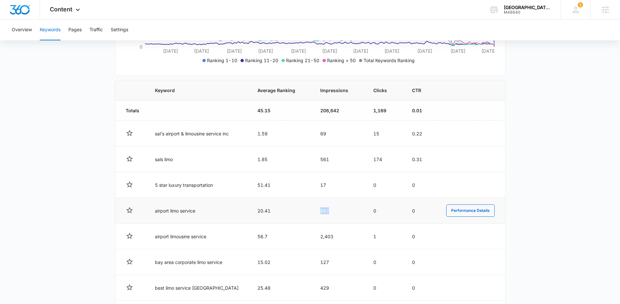
click at [322, 215] on td "887" at bounding box center [339, 211] width 53 height 26
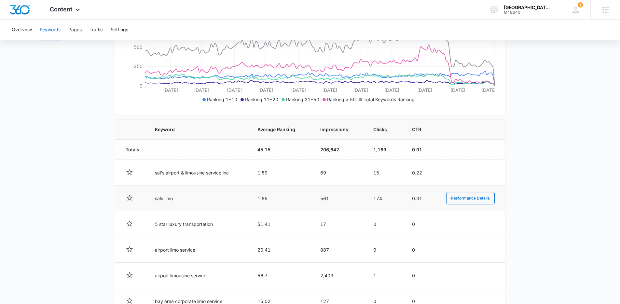
scroll to position [139, 0]
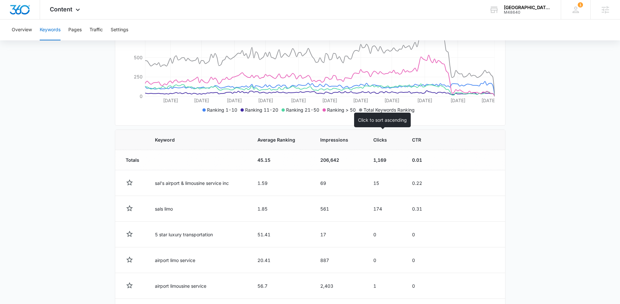
click at [375, 143] on span "Clicks" at bounding box center [381, 139] width 14 height 7
click at [394, 140] on icon at bounding box center [393, 140] width 5 height 5
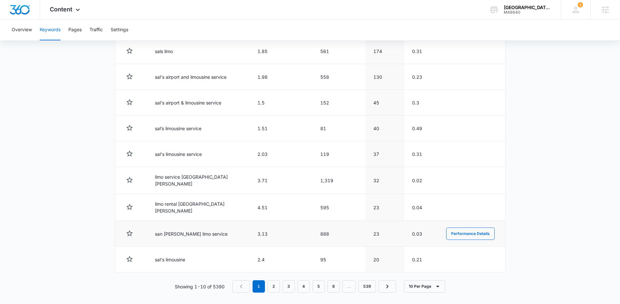
scroll to position [298, 0]
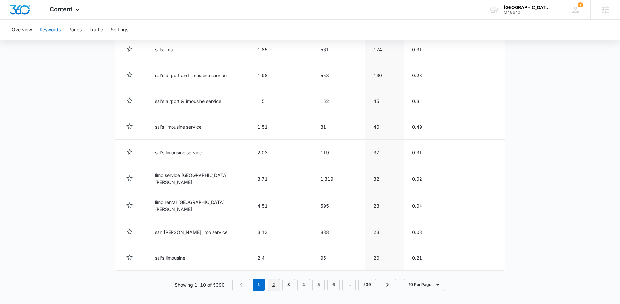
click at [277, 284] on link "2" at bounding box center [274, 285] width 12 height 12
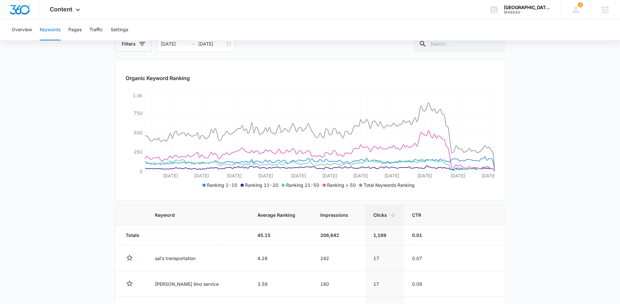
scroll to position [0, 0]
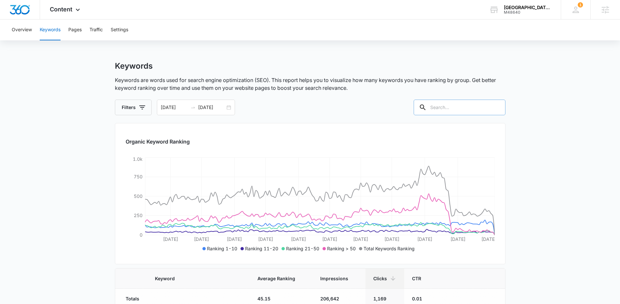
click at [484, 103] on input "text" at bounding box center [460, 108] width 92 height 16
type input "corporate"
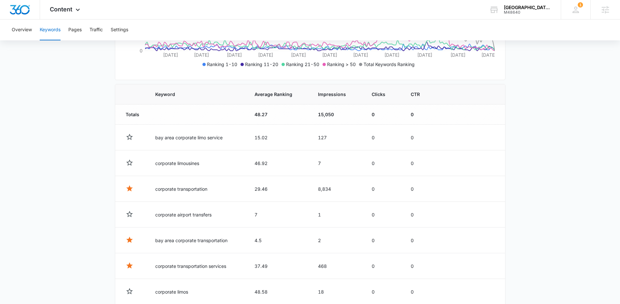
scroll to position [183, 0]
click at [542, 88] on main "Keywords Keywords are words used for search engine optimization (SEO). This rep…" at bounding box center [310, 148] width 620 height 541
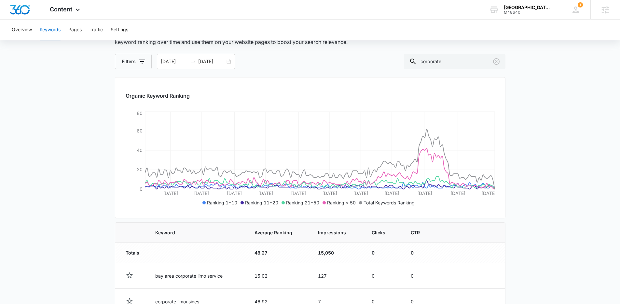
scroll to position [51, 0]
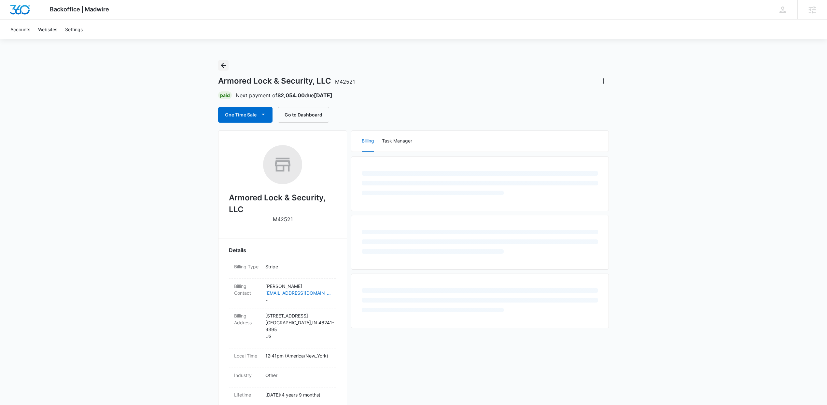
click at [220, 65] on icon "Back" at bounding box center [223, 66] width 8 height 8
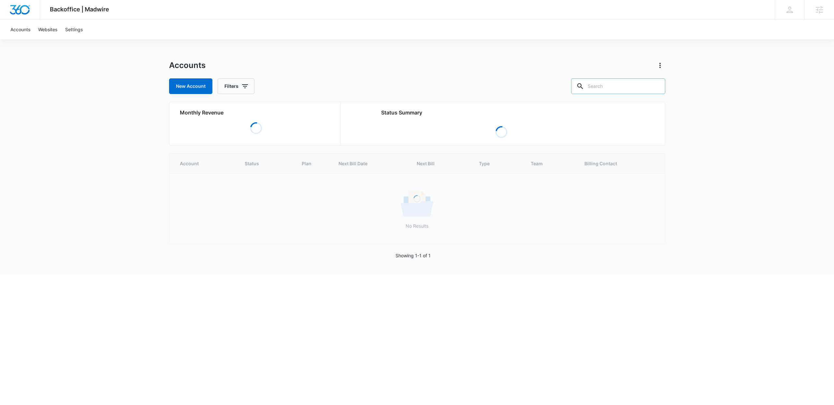
click at [613, 88] on input "text" at bounding box center [618, 86] width 94 height 16
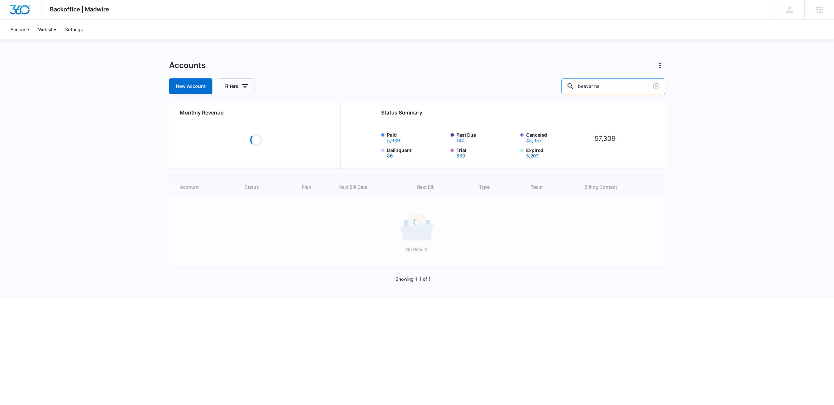
type input "beaver he"
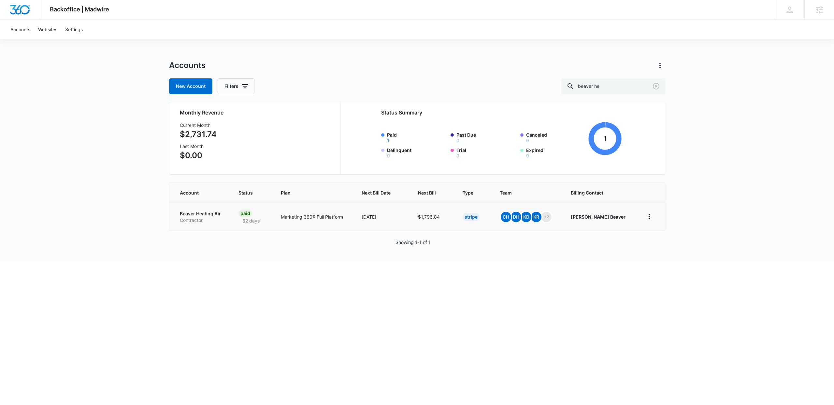
click at [216, 220] on p "Contractor" at bounding box center [201, 220] width 43 height 7
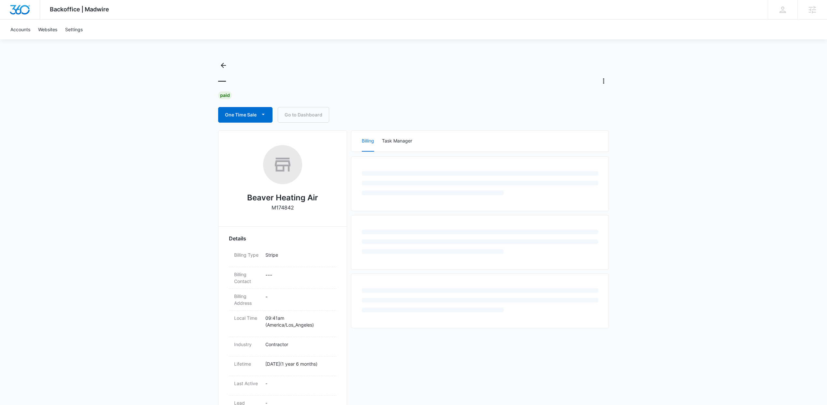
click at [160, 247] on div "Backoffice | Madwire Apps Settings Kenzie Ryan kenzie.ryan@madwire.com My Profi…" at bounding box center [413, 275] width 827 height 550
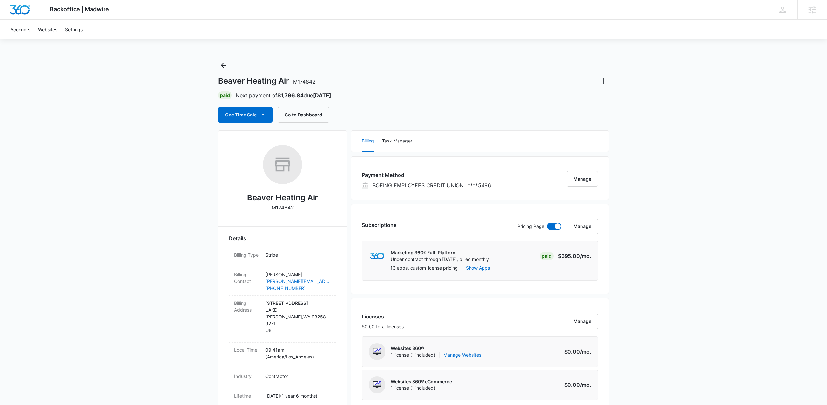
scroll to position [505, 0]
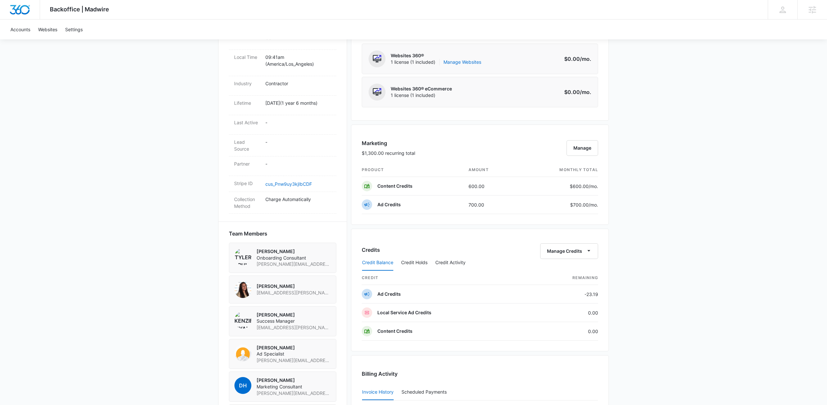
scroll to position [425, 0]
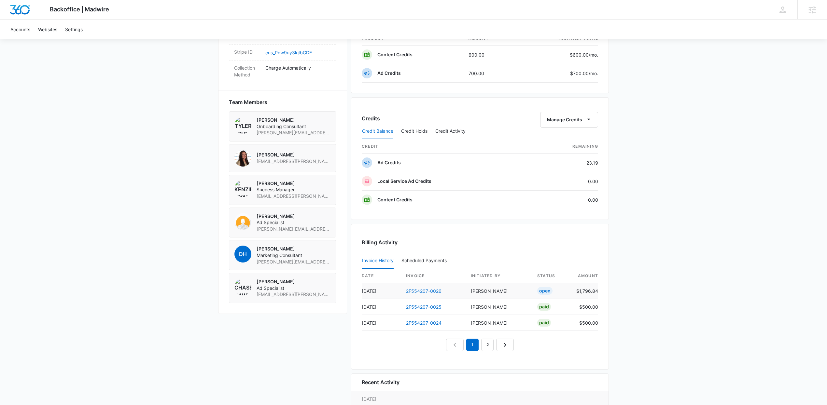
click at [411, 294] on link "2F554207-0026" at bounding box center [423, 292] width 35 height 6
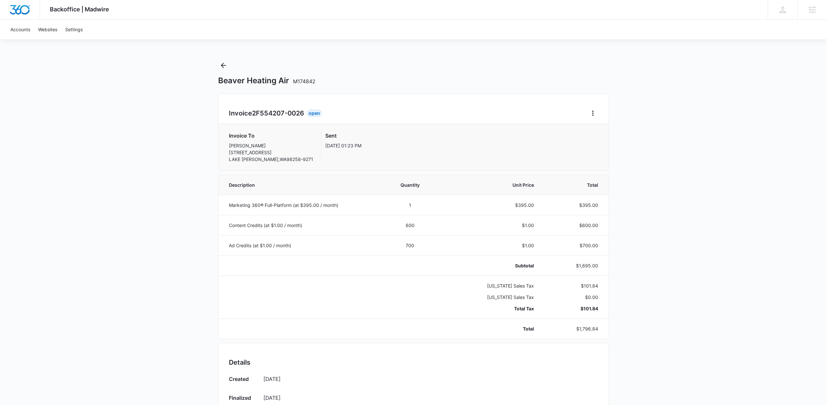
click at [663, 296] on div "Backoffice | Madwire Apps Settings Kenzie Ryan kenzie.ryan@madwire.com My Profi…" at bounding box center [413, 329] width 827 height 659
click at [221, 64] on icon "Back" at bounding box center [223, 66] width 8 height 8
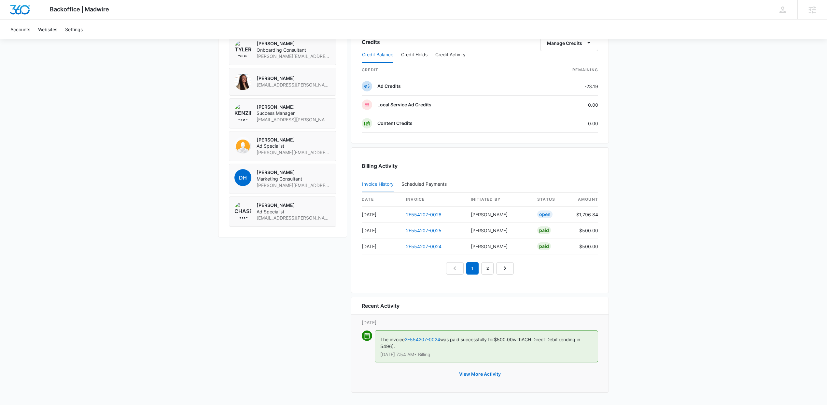
scroll to position [505, 0]
click at [477, 369] on button "View More Activity" at bounding box center [480, 375] width 55 height 16
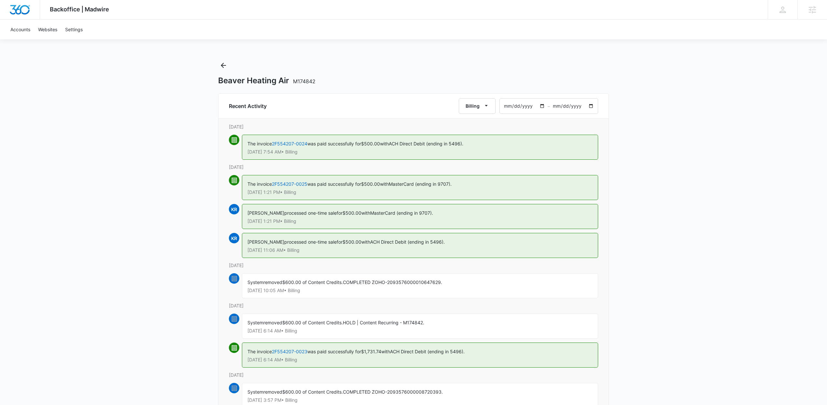
click at [700, 290] on div "Backoffice | Madwire Apps Settings Kenzie Ryan kenzie.ryan@madwire.com My Profi…" at bounding box center [413, 262] width 827 height 524
click at [710, 290] on div "Backoffice | Madwire Apps Settings Kenzie Ryan kenzie.ryan@madwire.com My Profi…" at bounding box center [413, 268] width 827 height 536
click at [222, 65] on icon "Back" at bounding box center [223, 66] width 8 height 8
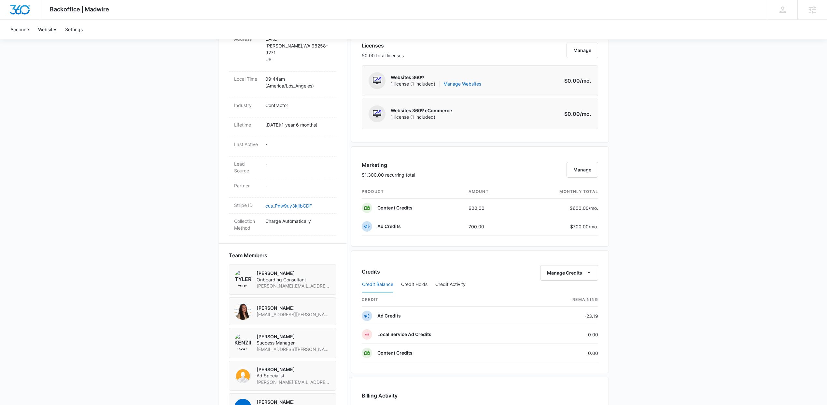
scroll to position [368, 0]
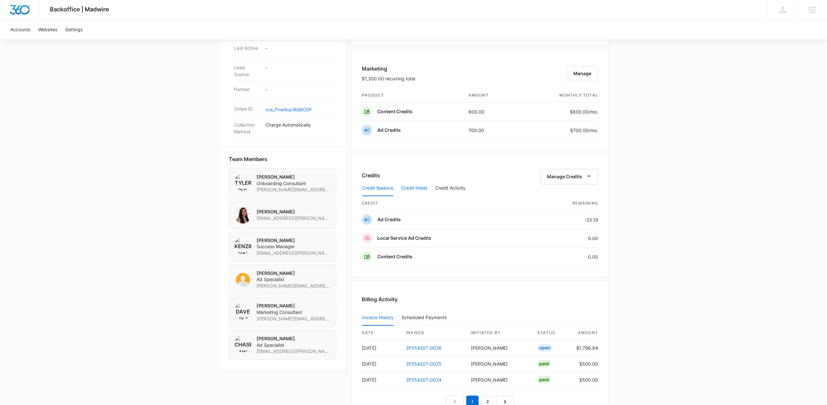
click at [408, 191] on button "Credit Holds" at bounding box center [414, 189] width 26 height 16
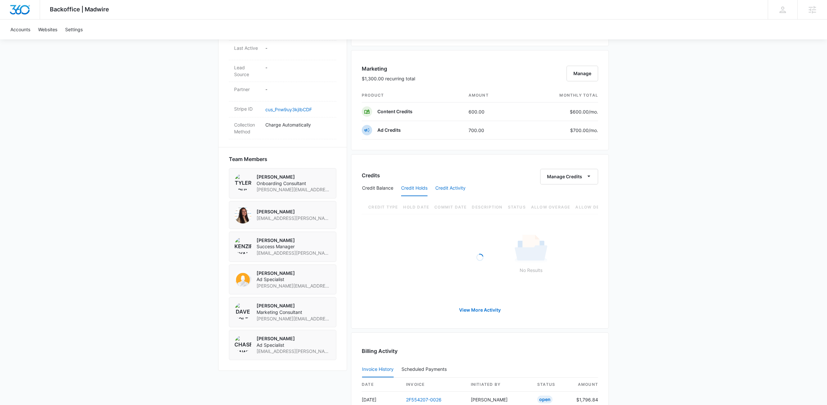
click at [446, 191] on button "Credit Activity" at bounding box center [450, 189] width 30 height 16
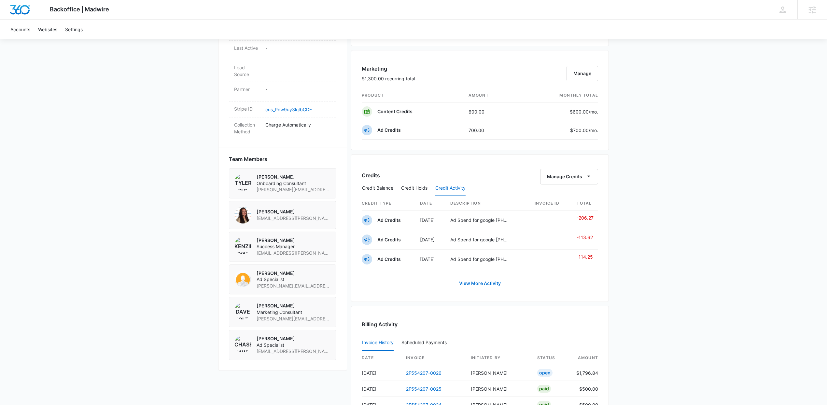
click at [690, 243] on div "Backoffice | Madwire Apps Settings Kenzie Ryan kenzie.ryan@madwire.com My Profi…" at bounding box center [413, 98] width 827 height 932
click at [480, 224] on p "Ad Spend for google 205-395-9643" at bounding box center [480, 220] width 60 height 7
click at [485, 282] on link "View More Activity" at bounding box center [480, 284] width 55 height 16
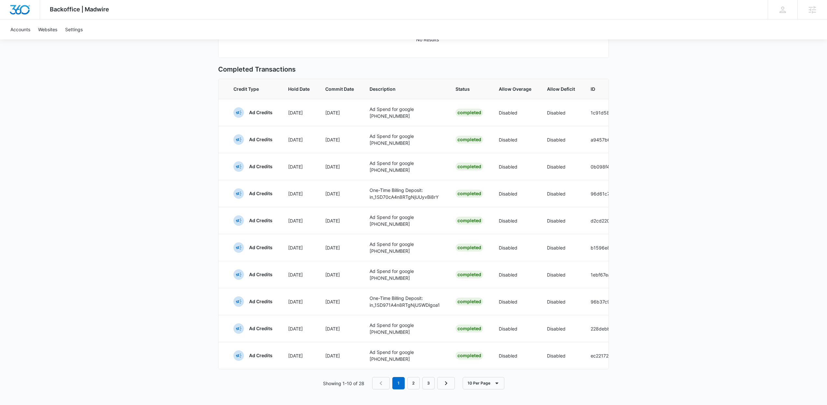
scroll to position [0, 11]
